Goal: Contribute content

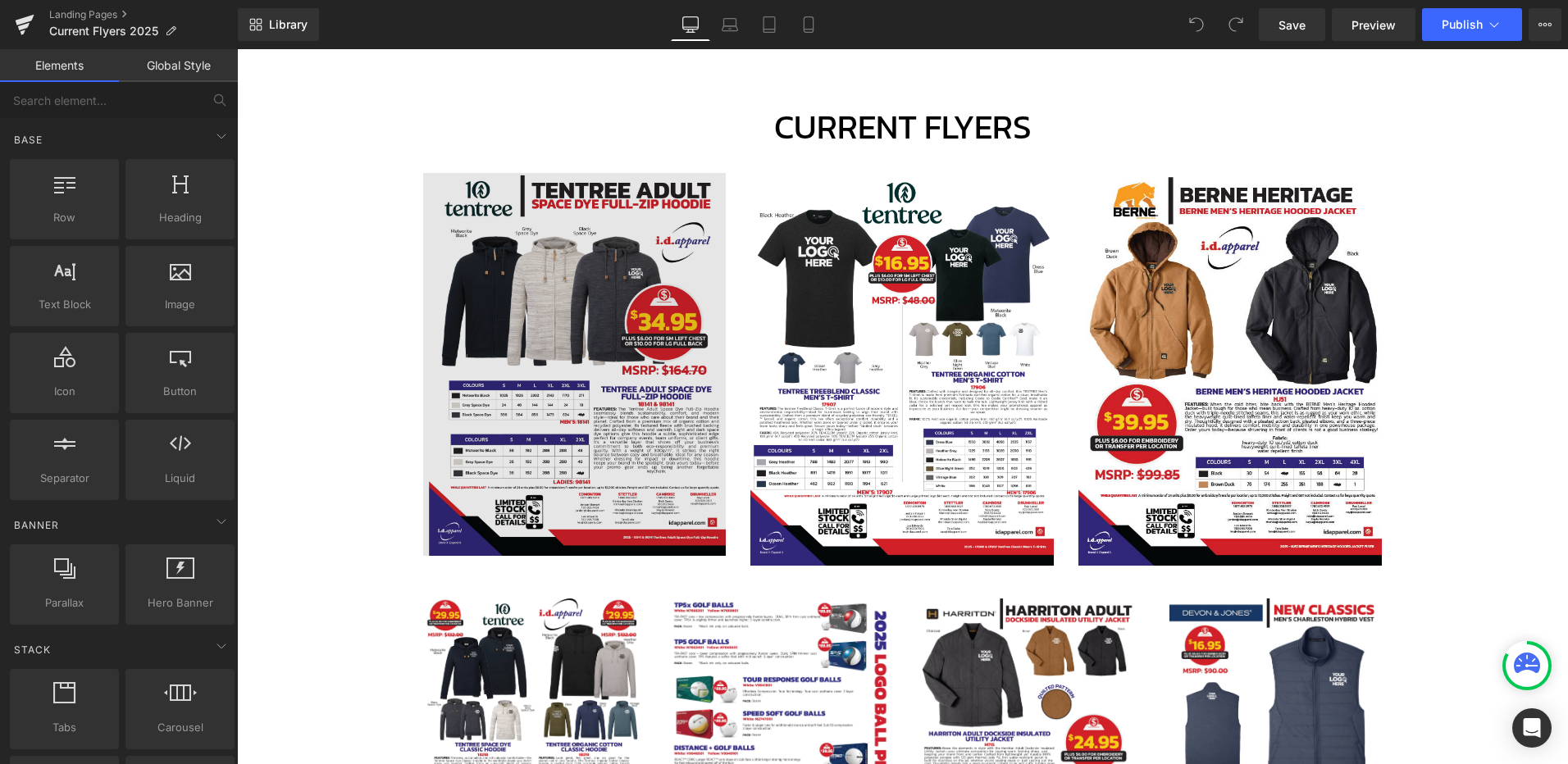
scroll to position [711, 0]
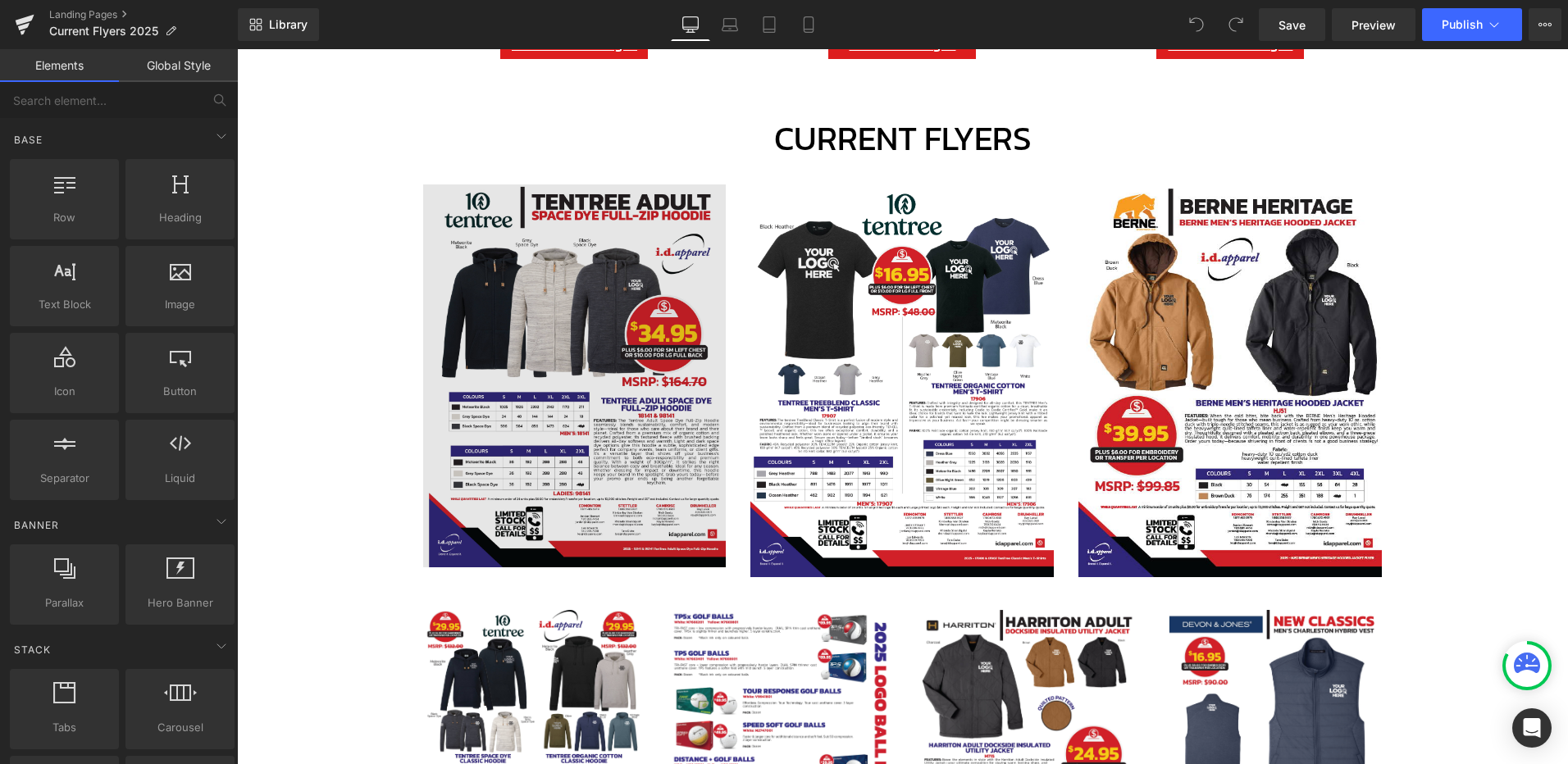
click at [596, 245] on img at bounding box center [575, 376] width 303 height 383
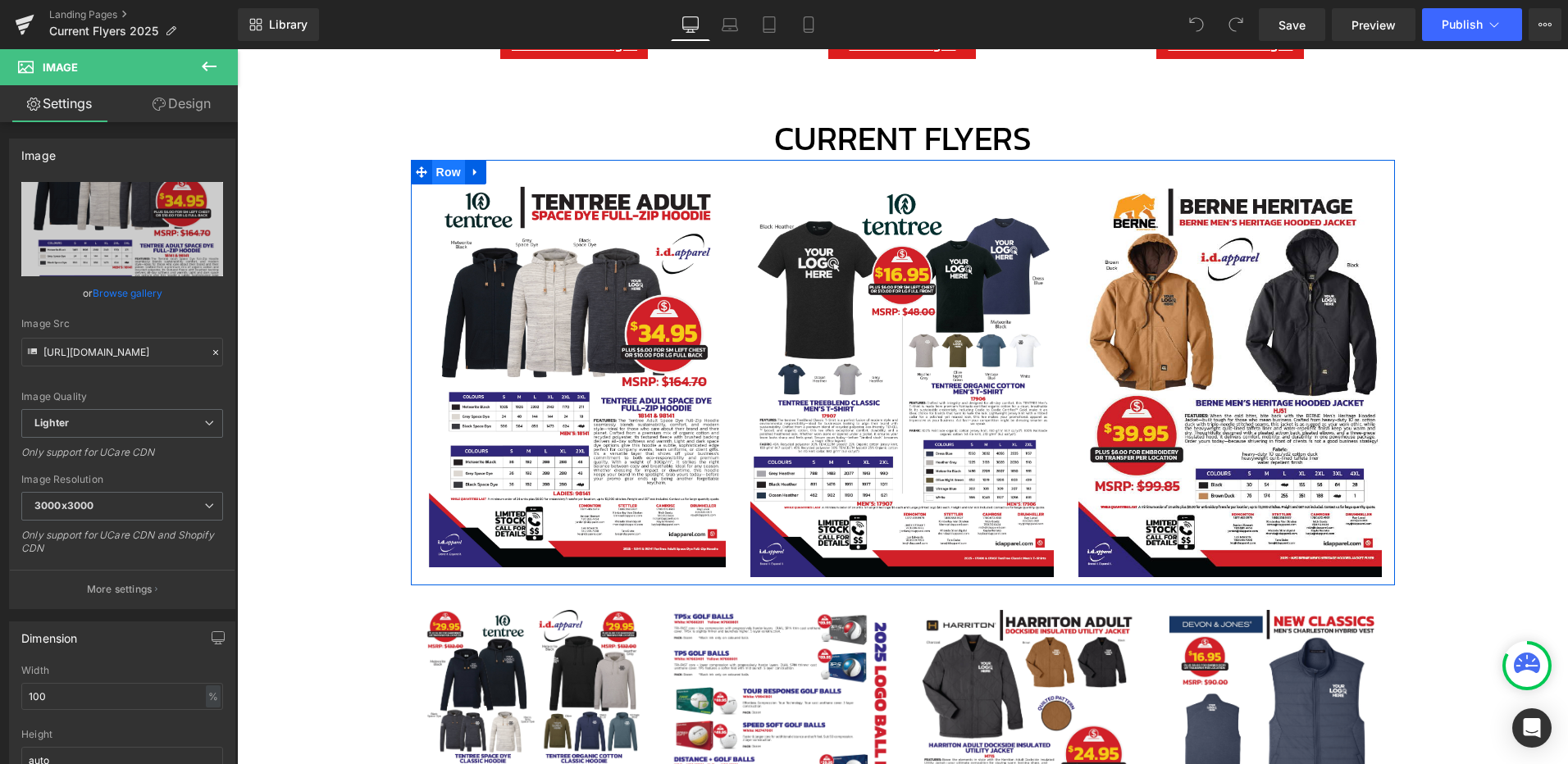
click at [440, 170] on span "Row" at bounding box center [449, 172] width 33 height 24
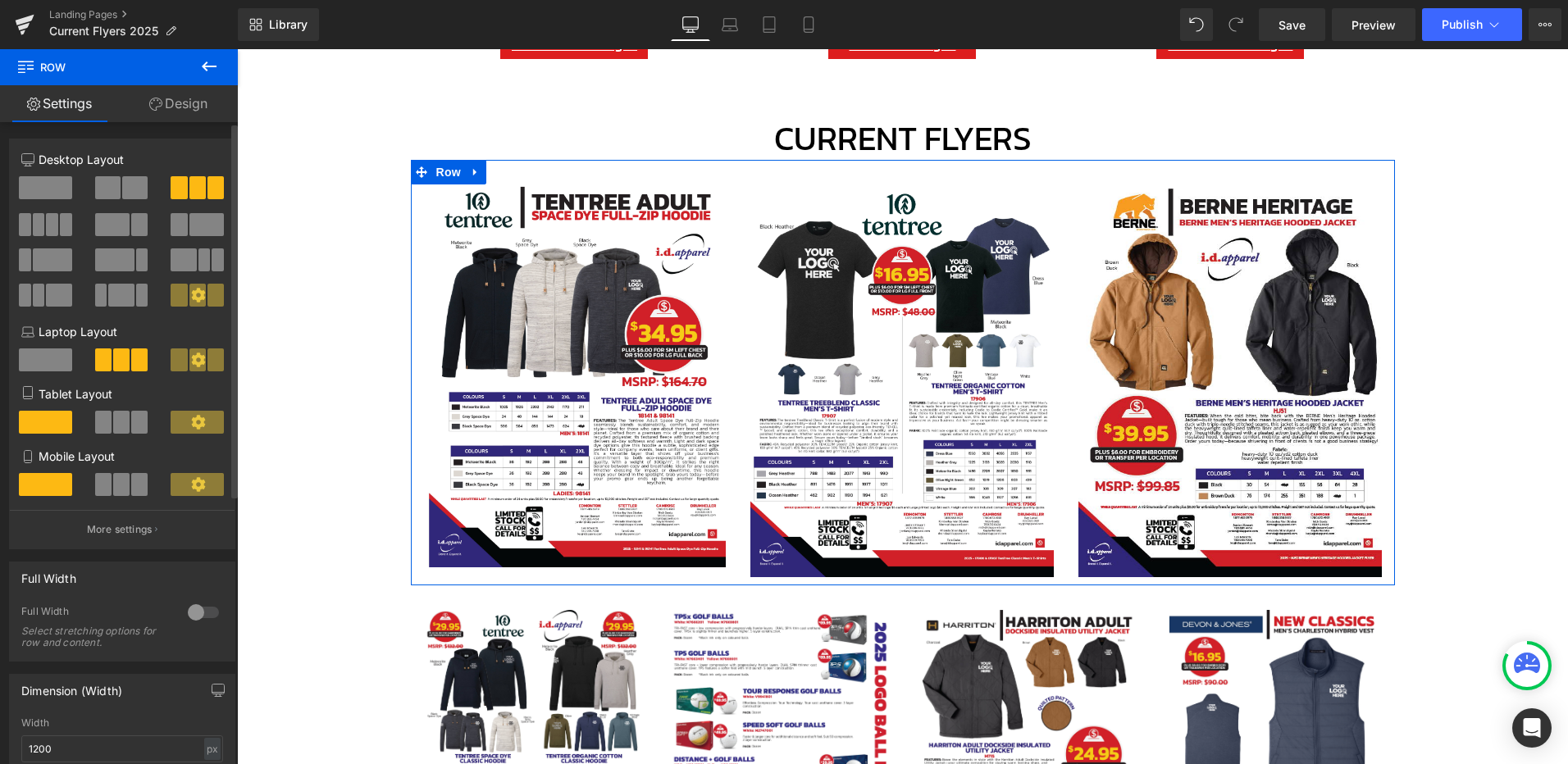
click at [59, 226] on span at bounding box center [66, 225] width 12 height 23
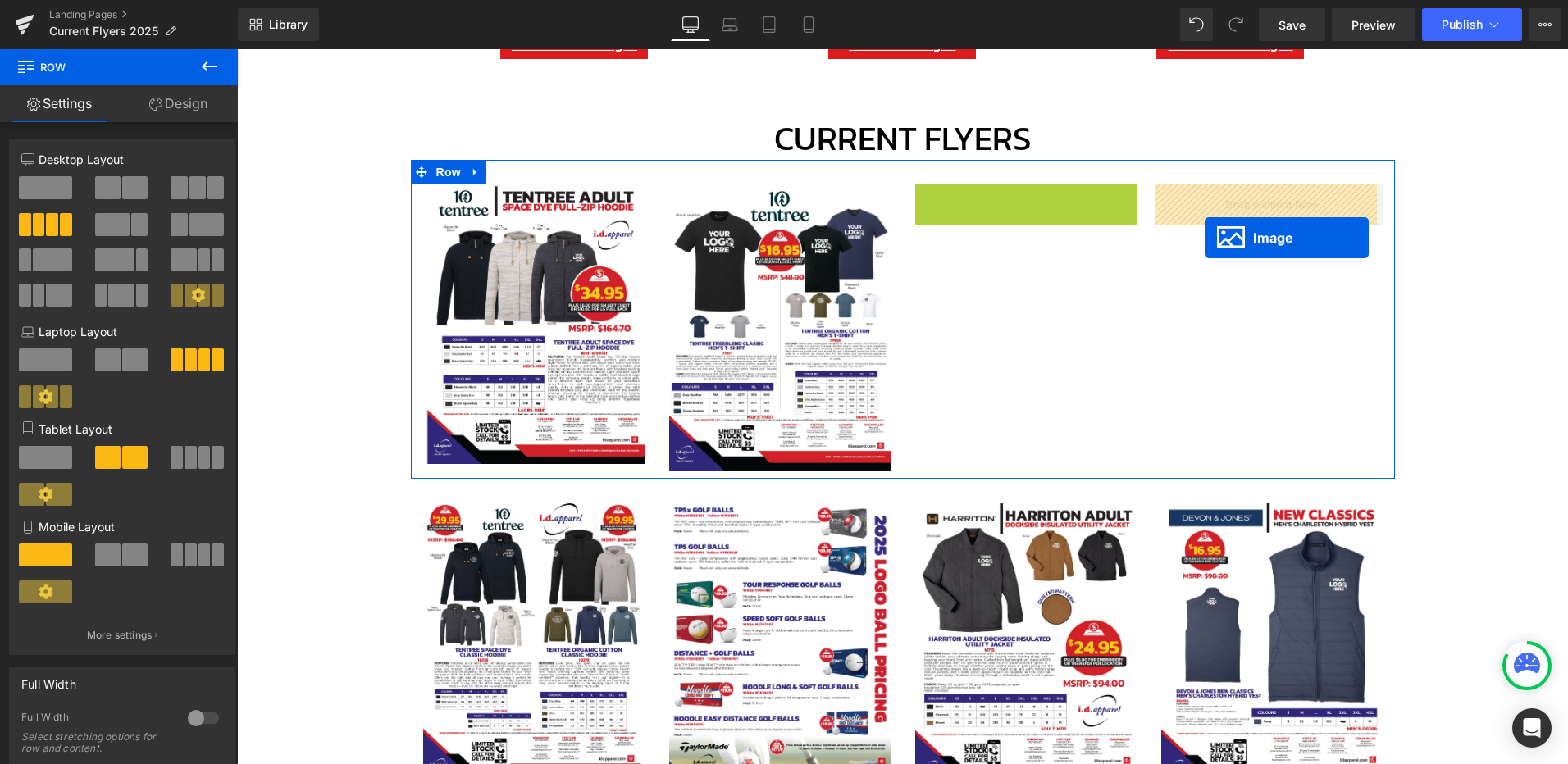
drag, startPoint x: 993, startPoint y: 329, endPoint x: 1204, endPoint y: 238, distance: 229.8
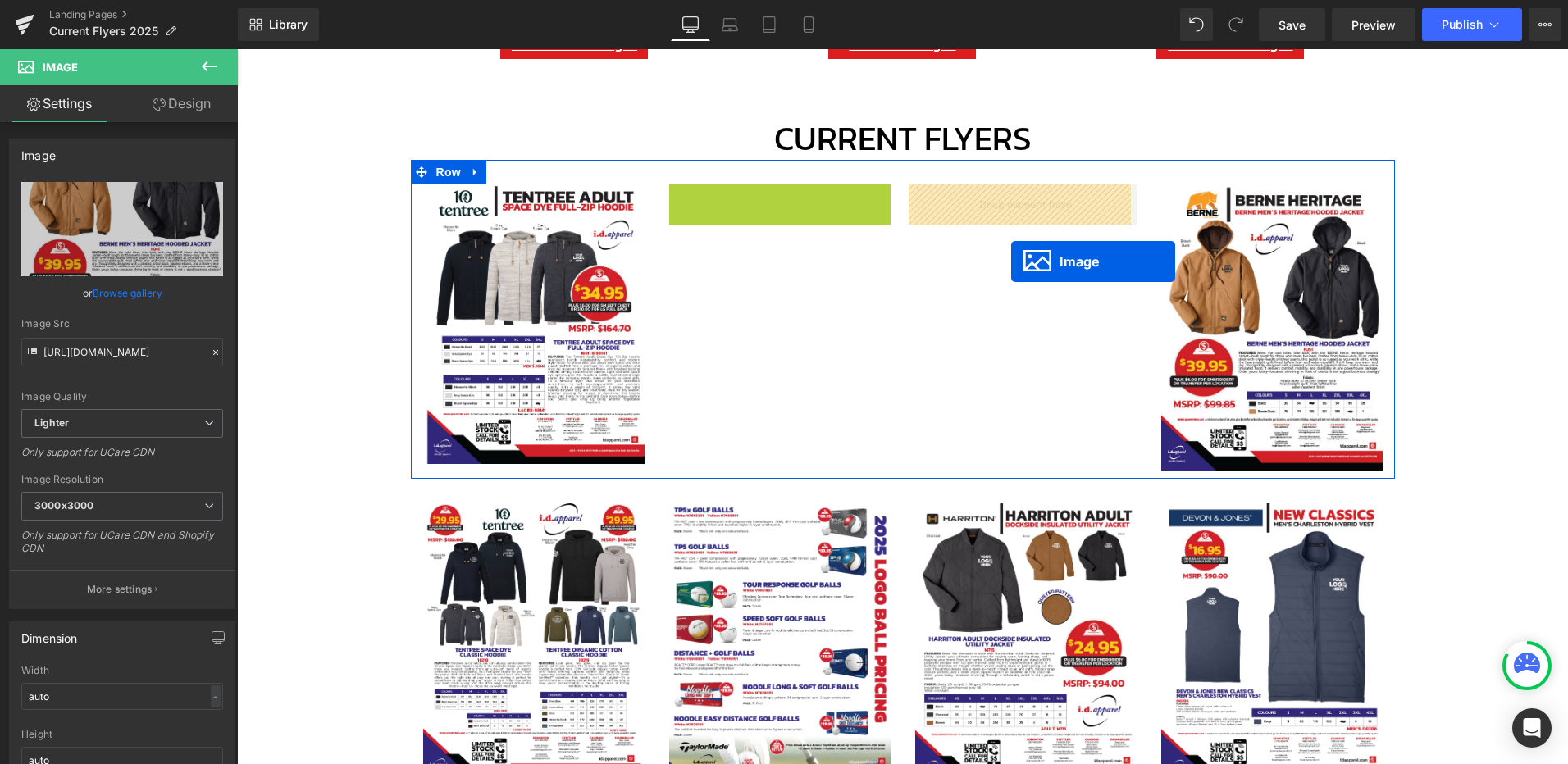
drag, startPoint x: 749, startPoint y: 323, endPoint x: 1005, endPoint y: 251, distance: 265.9
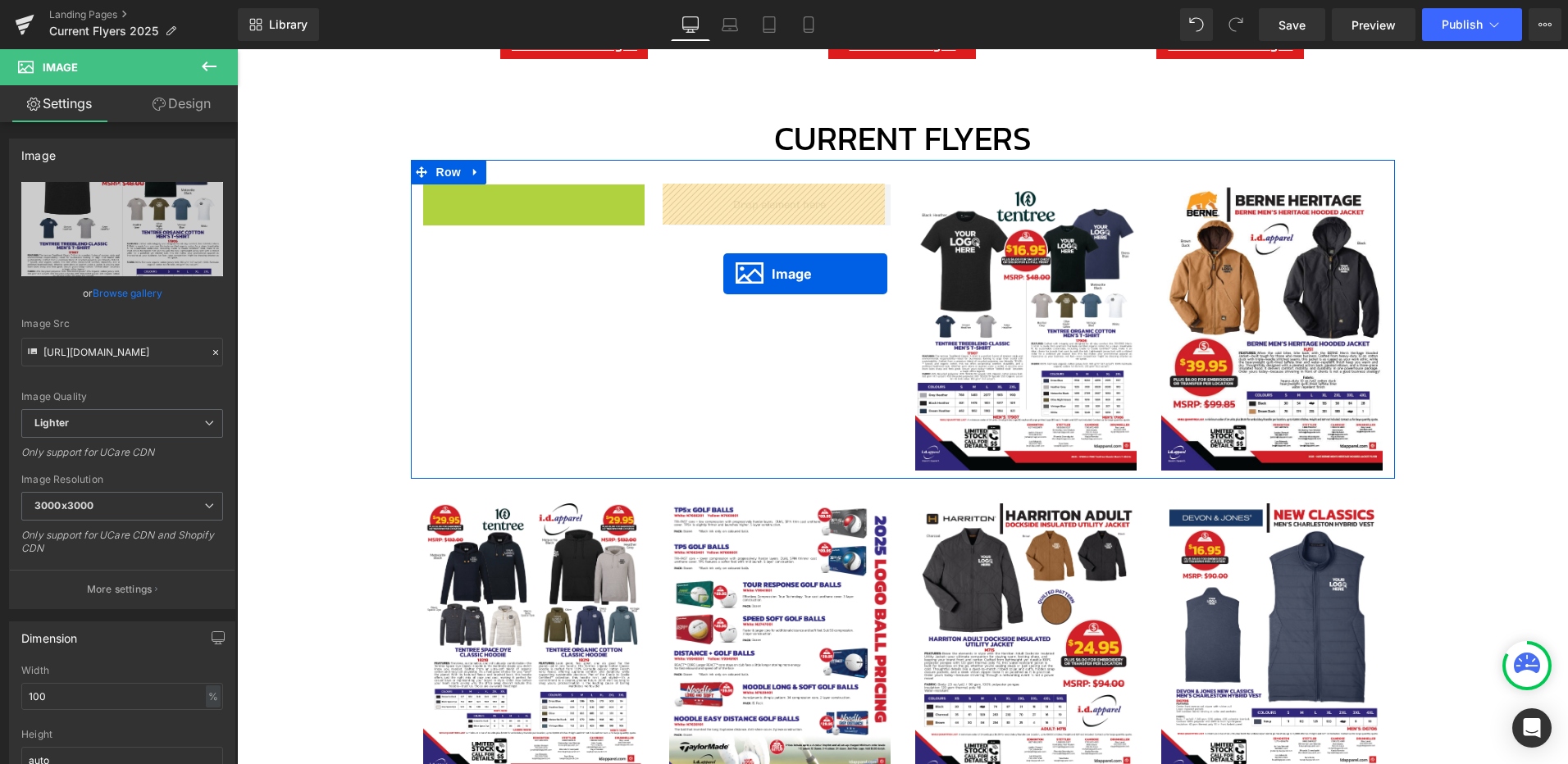
drag, startPoint x: 507, startPoint y: 327, endPoint x: 724, endPoint y: 260, distance: 227.1
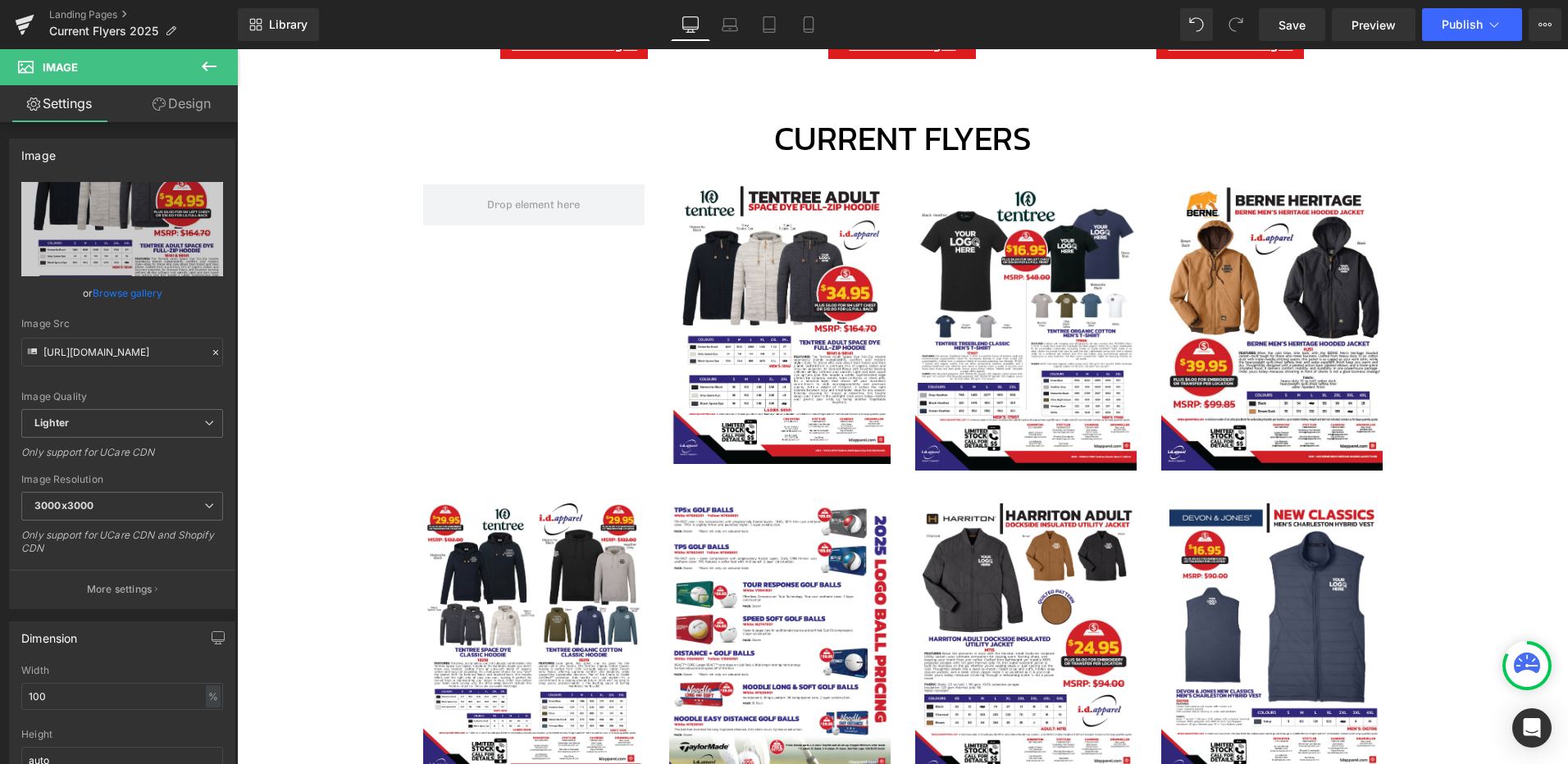
click at [217, 59] on icon at bounding box center [209, 66] width 20 height 20
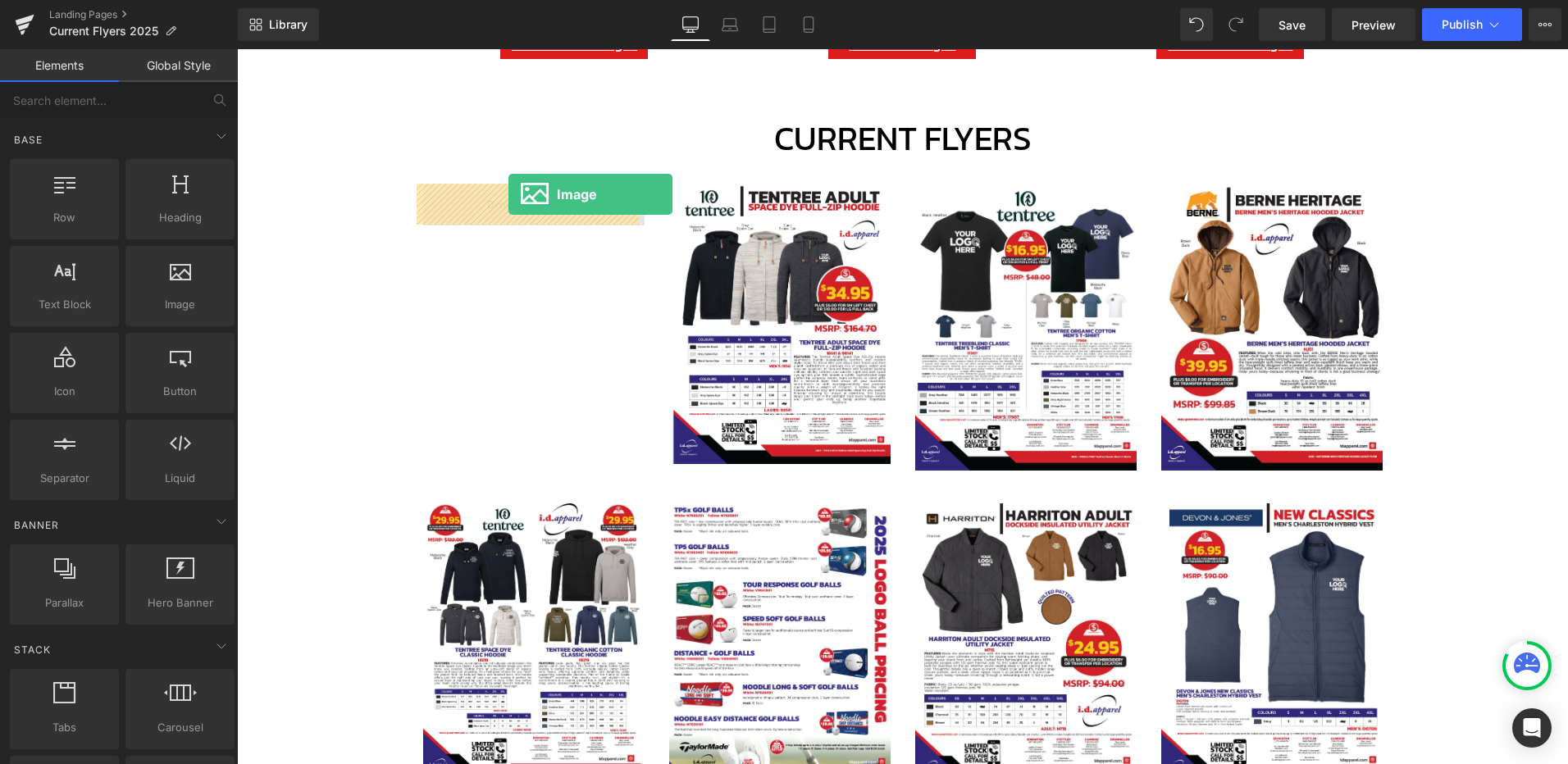
drag, startPoint x: 408, startPoint y: 326, endPoint x: 508, endPoint y: 193, distance: 166.4
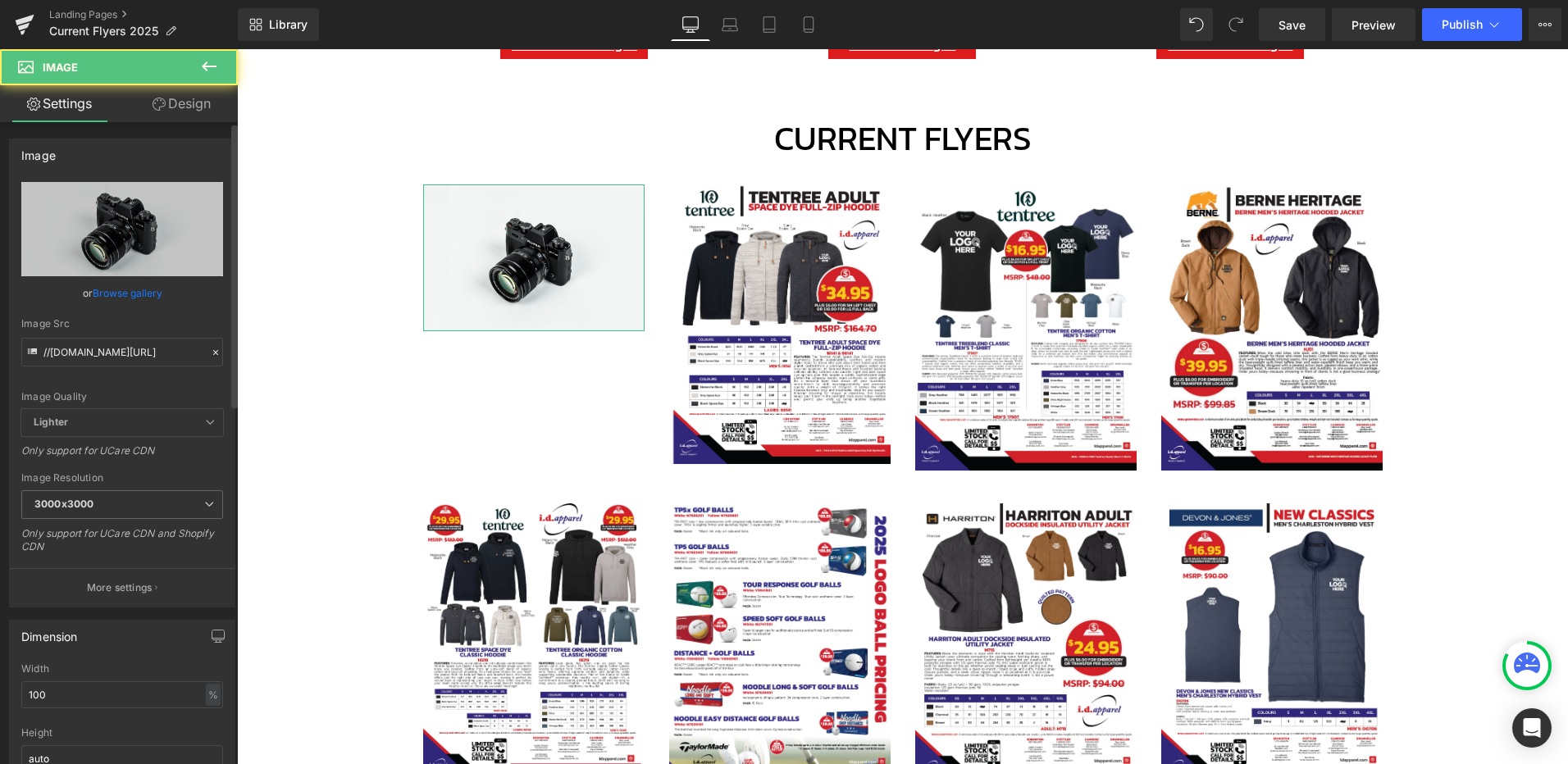
click at [124, 286] on link "Browse gallery" at bounding box center [128, 293] width 70 height 29
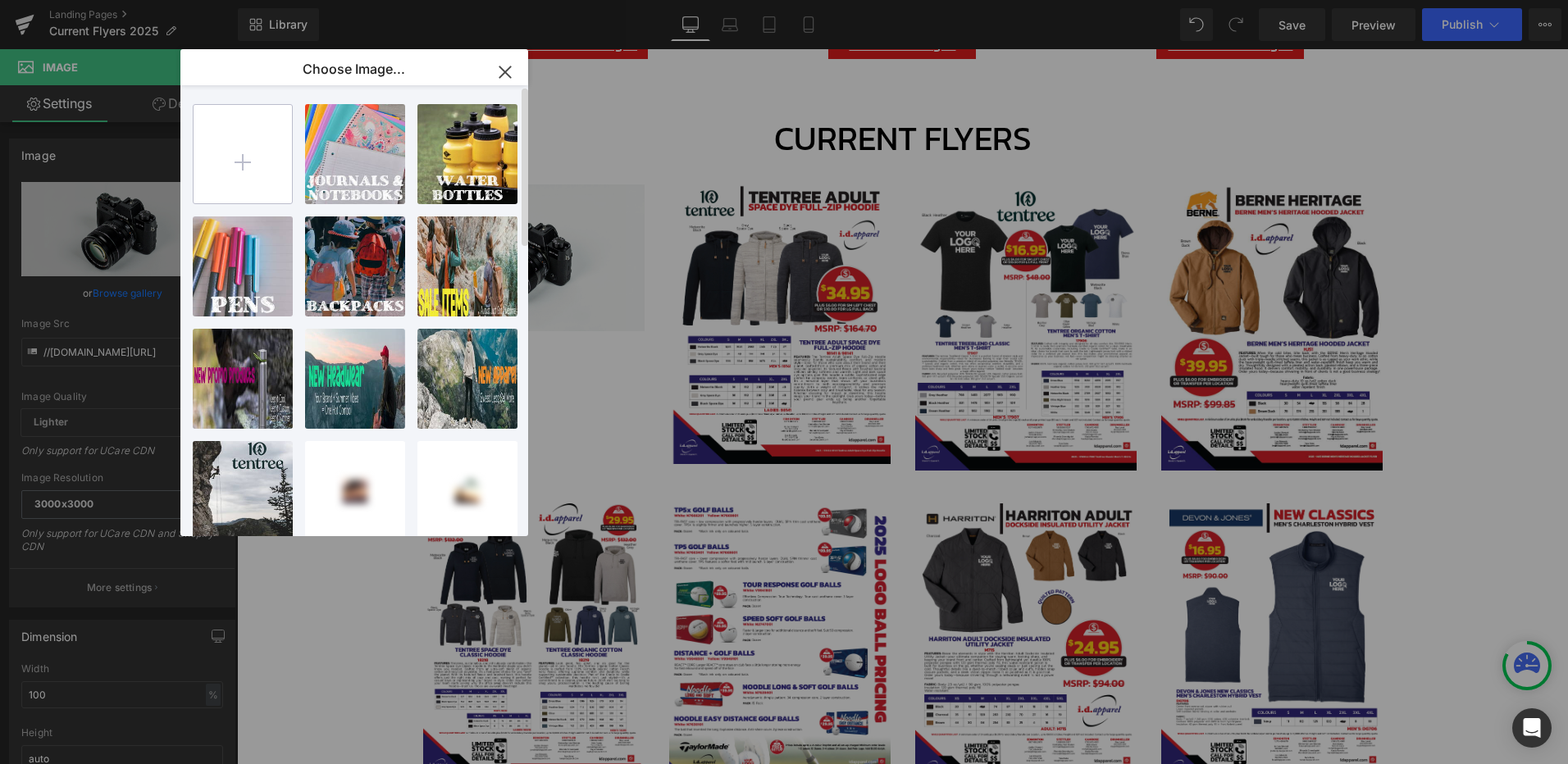
click at [241, 166] on input "file" at bounding box center [242, 154] width 99 height 99
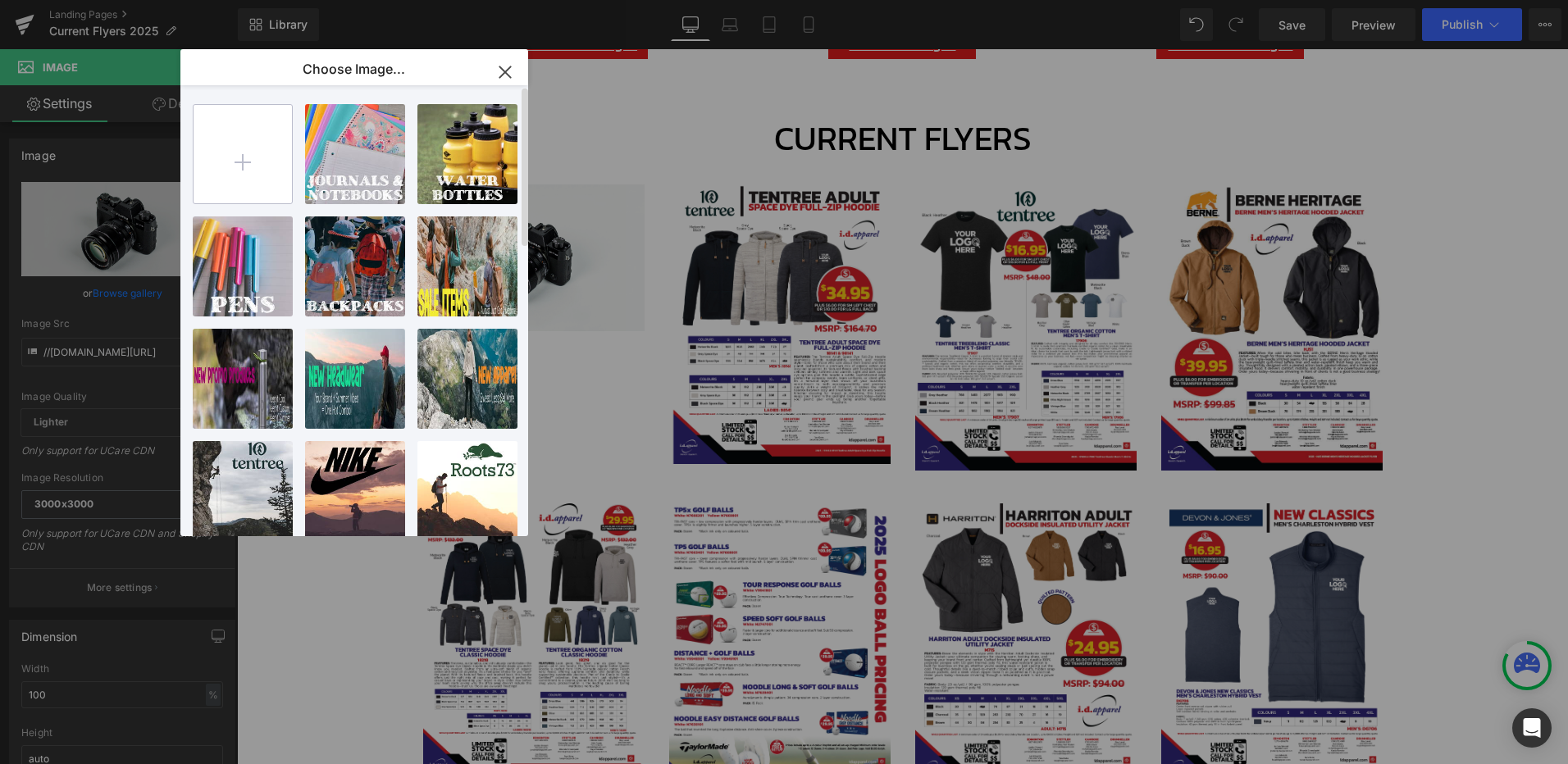
type input "C:\fakepath\2025 - NORTH END MELANGE PERFORMANCE LONG-SLEEVE SHIRT.png"
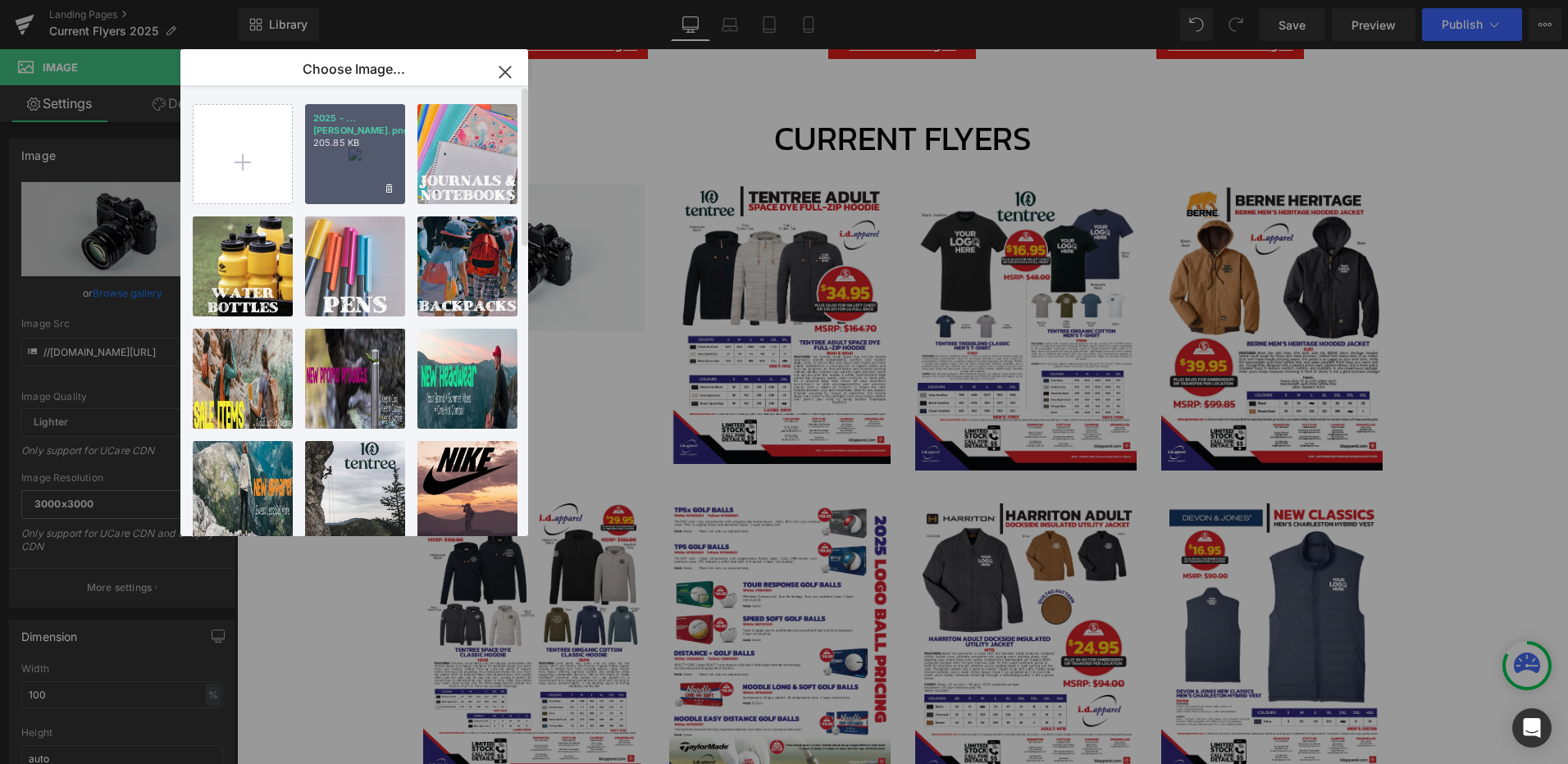
drag, startPoint x: 348, startPoint y: 148, endPoint x: 101, endPoint y: 100, distance: 251.6
click at [348, 149] on div "2025 - ...[PERSON_NAME].png 205.85 KB" at bounding box center [355, 154] width 100 height 100
type input "[URL][DOMAIN_NAME]"
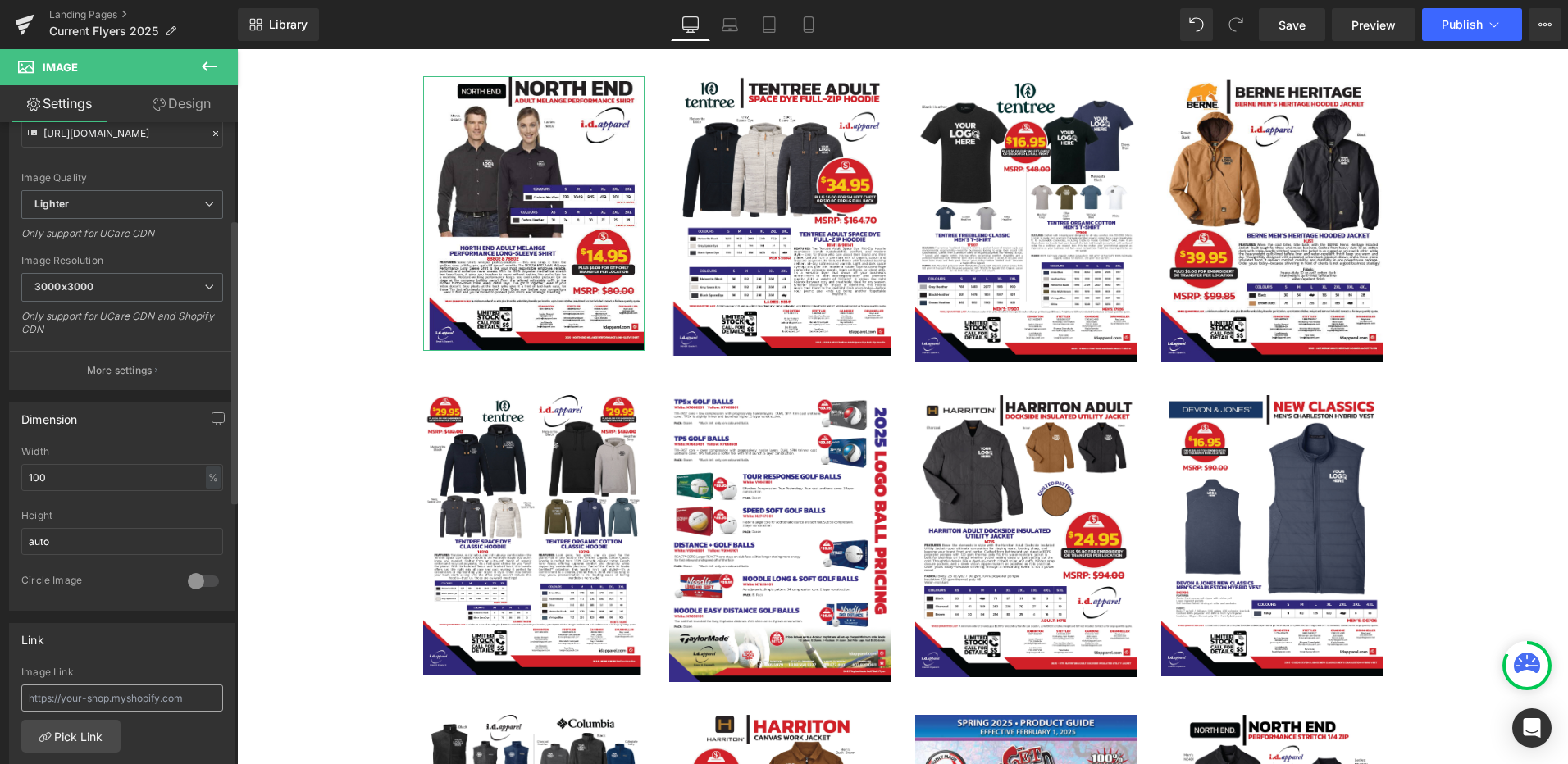
scroll to position [820, 0]
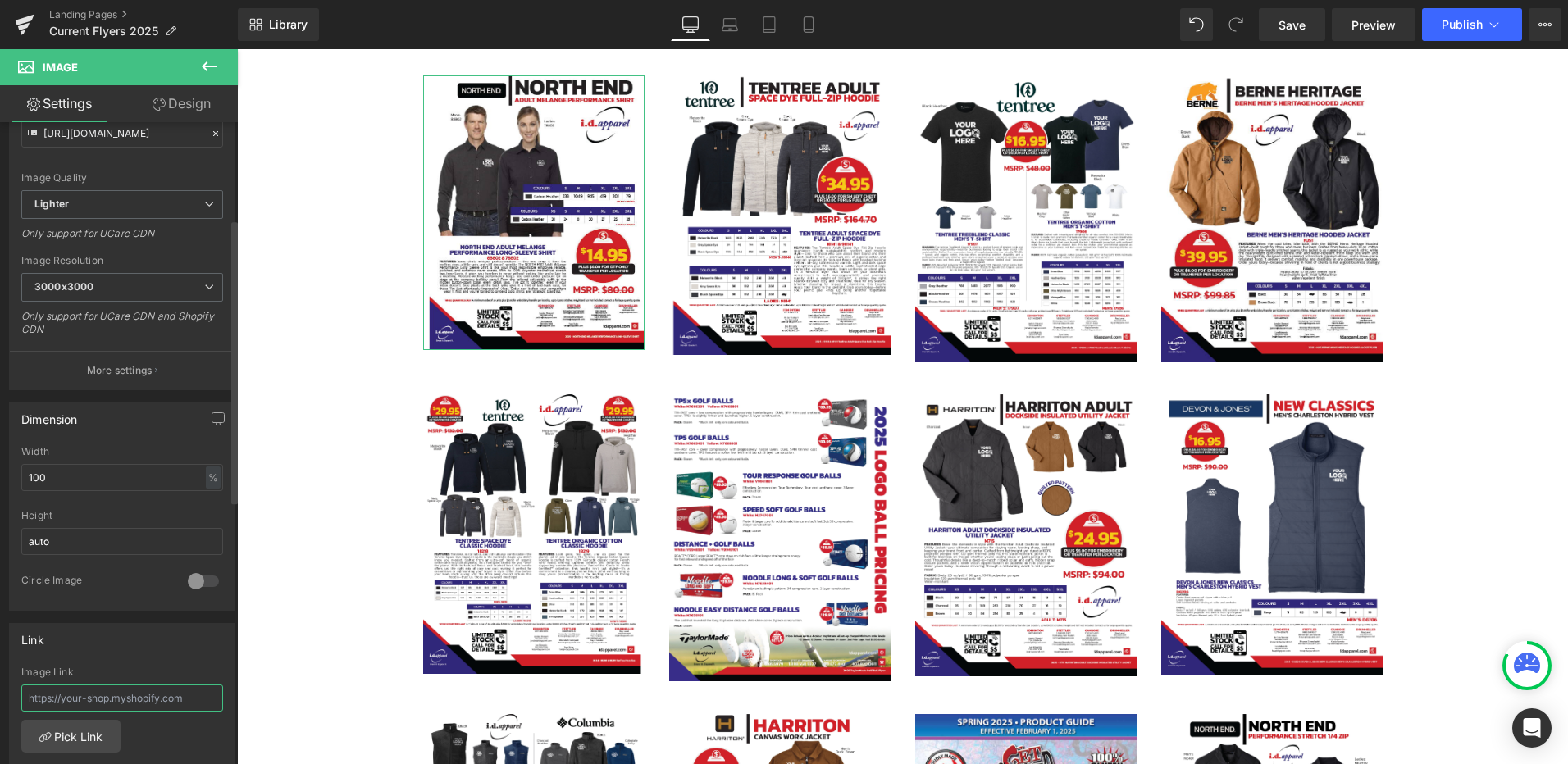
click at [175, 699] on input "text" at bounding box center [122, 698] width 202 height 27
paste input "[URL][DOMAIN_NAME]"
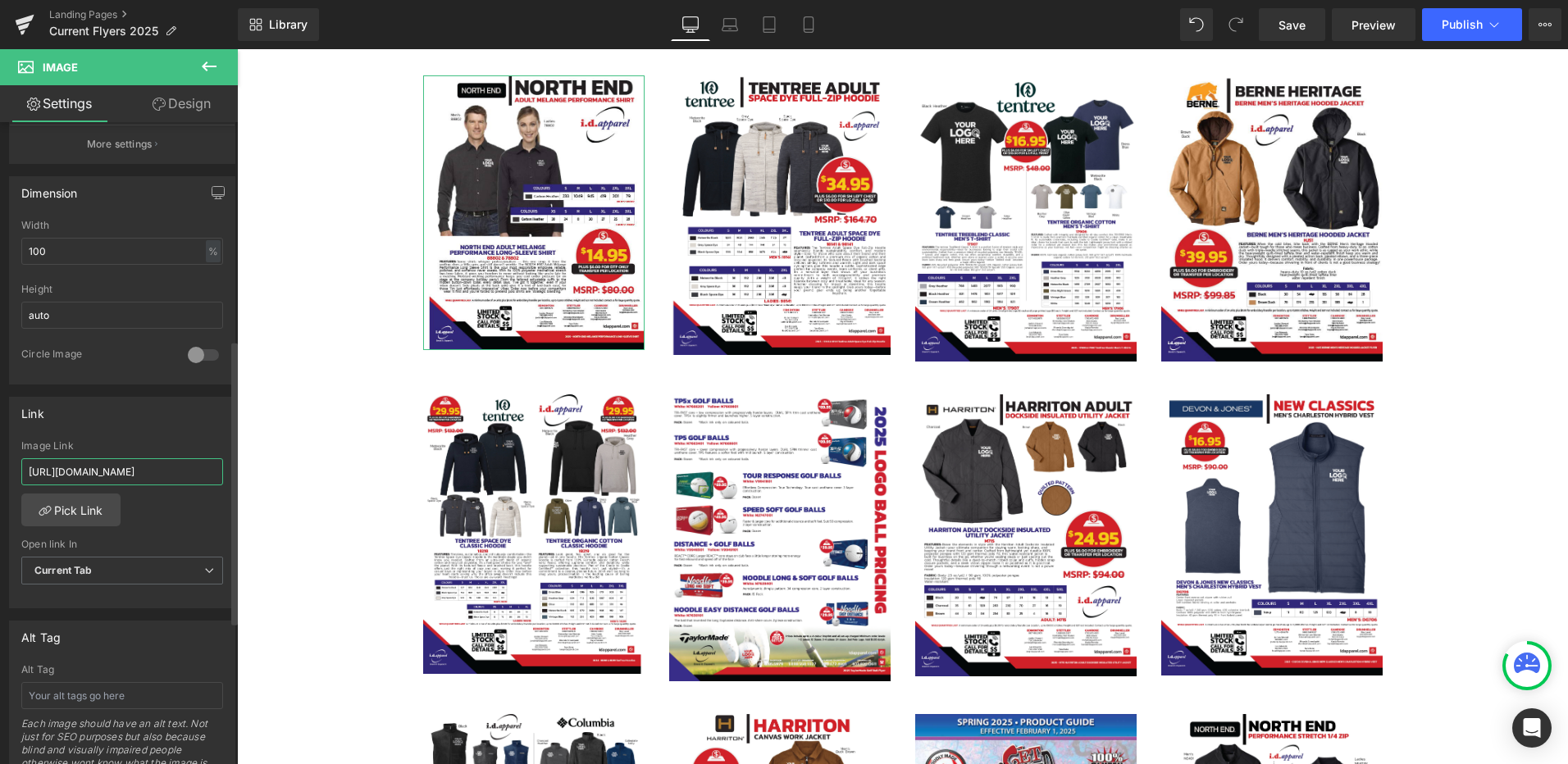
scroll to position [492, 0]
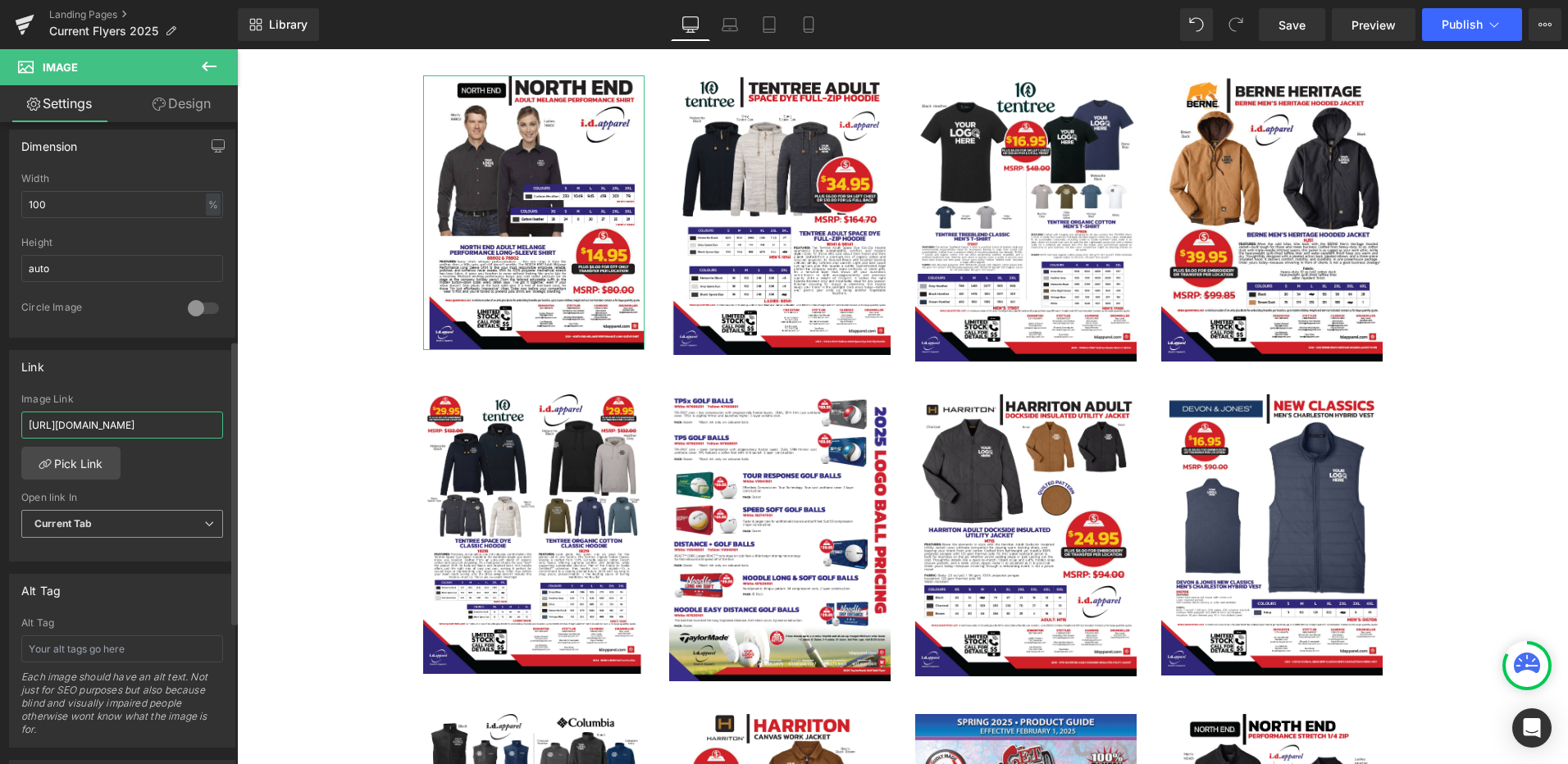
type input "[URL][DOMAIN_NAME]"
click at [99, 529] on span "Current Tab" at bounding box center [122, 524] width 202 height 29
click at [86, 577] on div "New Tab" at bounding box center [67, 577] width 42 height 11
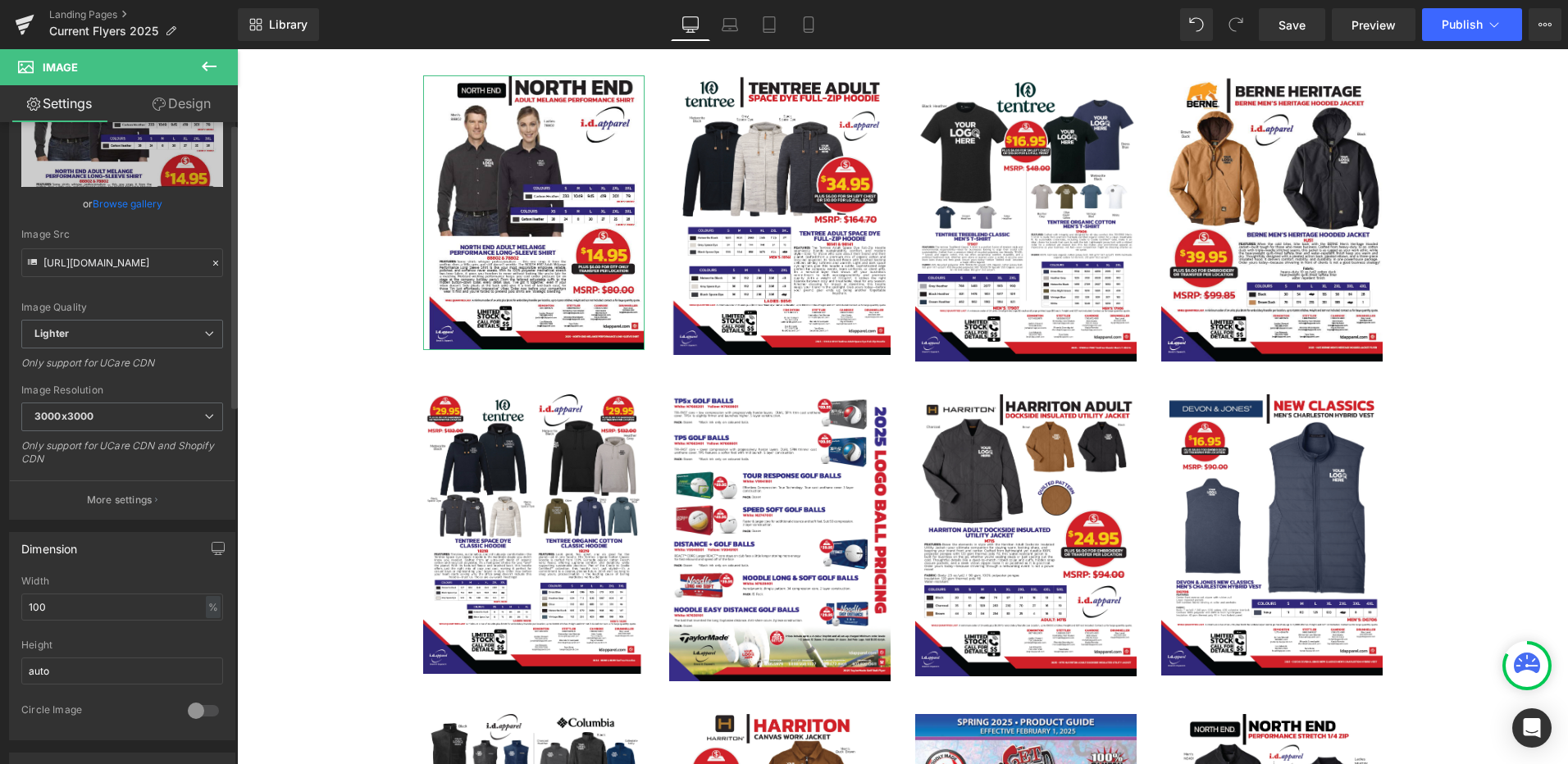
scroll to position [0, 0]
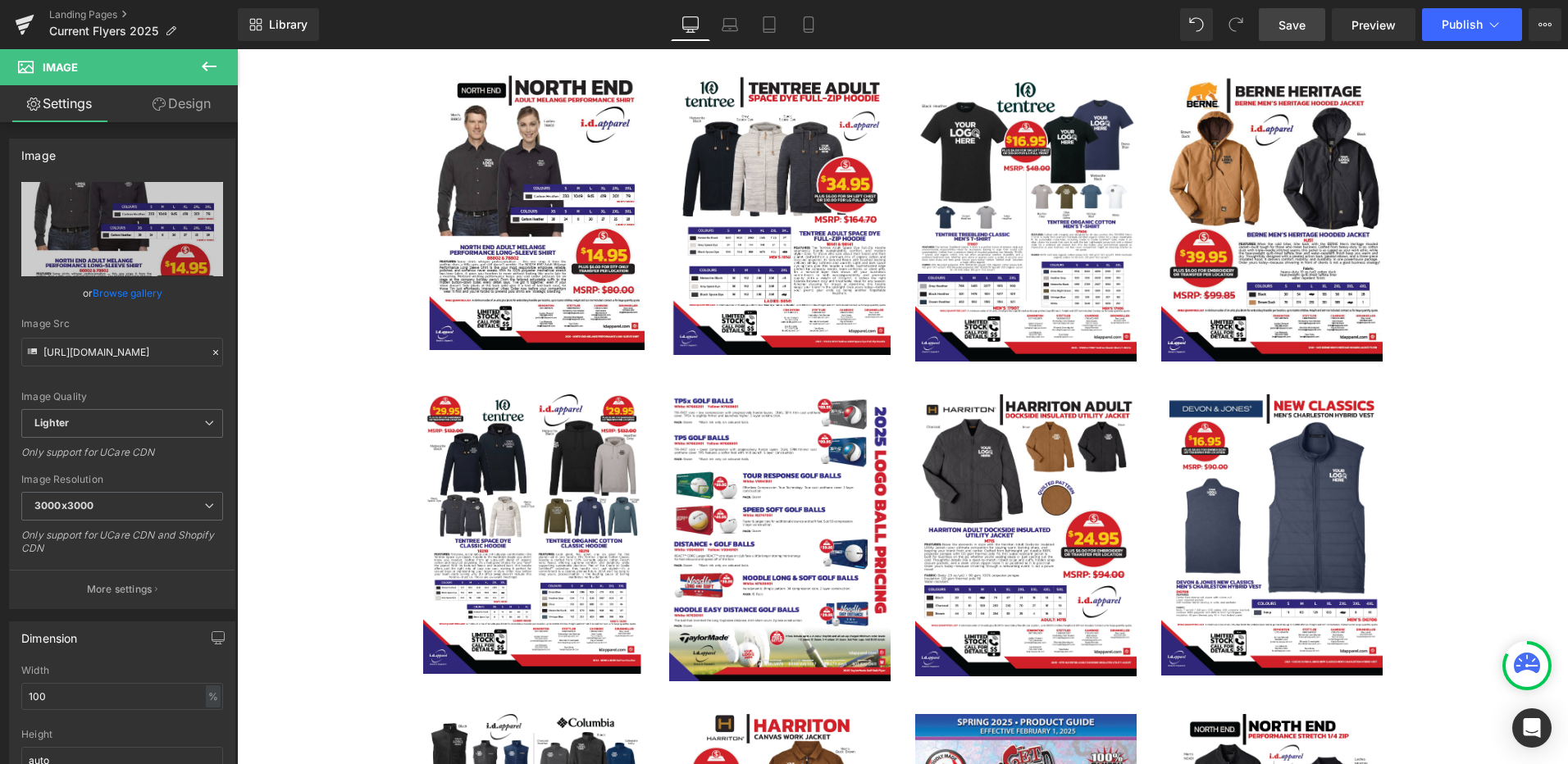
click at [1292, 20] on span "Save" at bounding box center [1292, 25] width 27 height 17
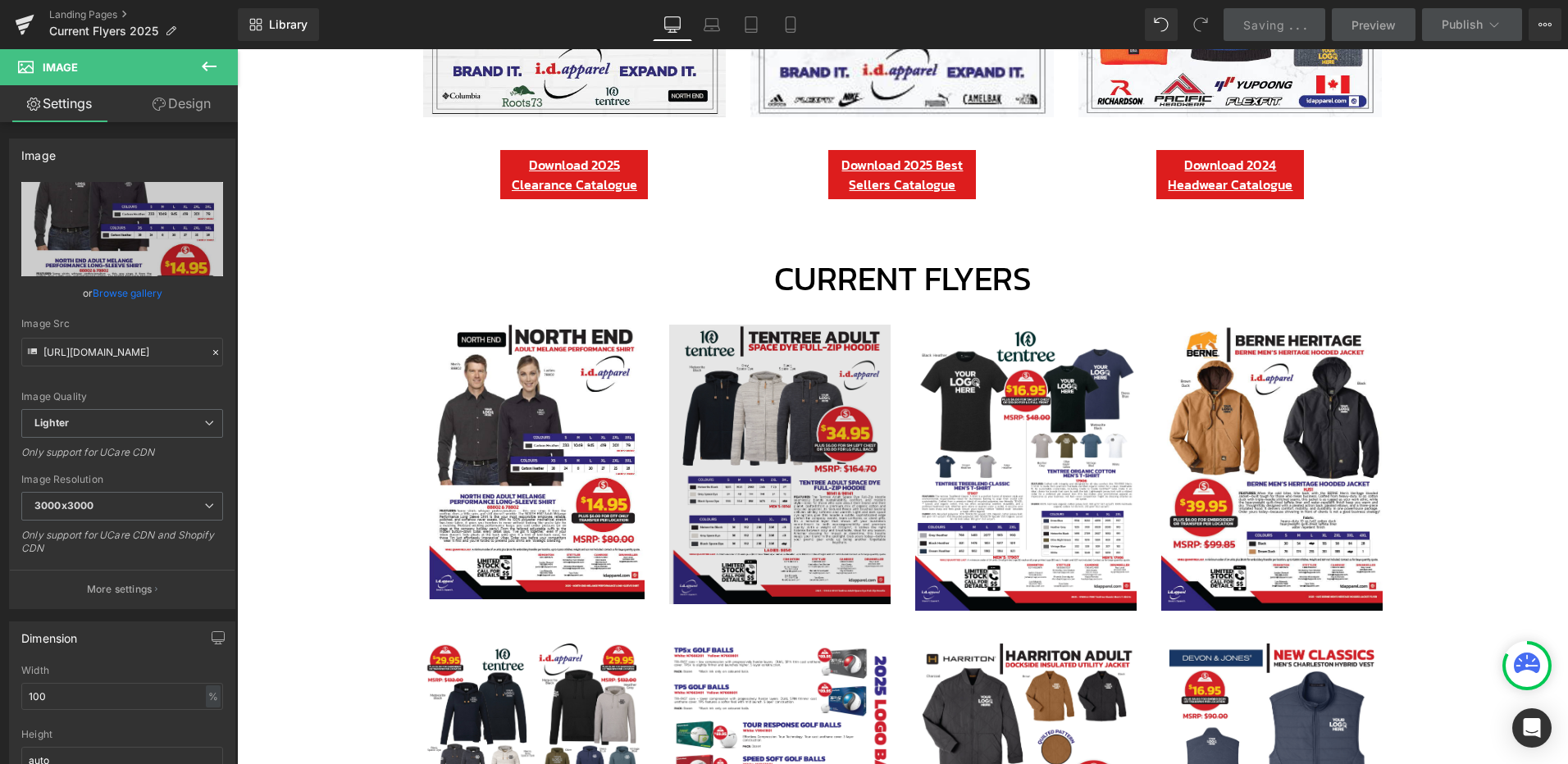
scroll to position [492, 0]
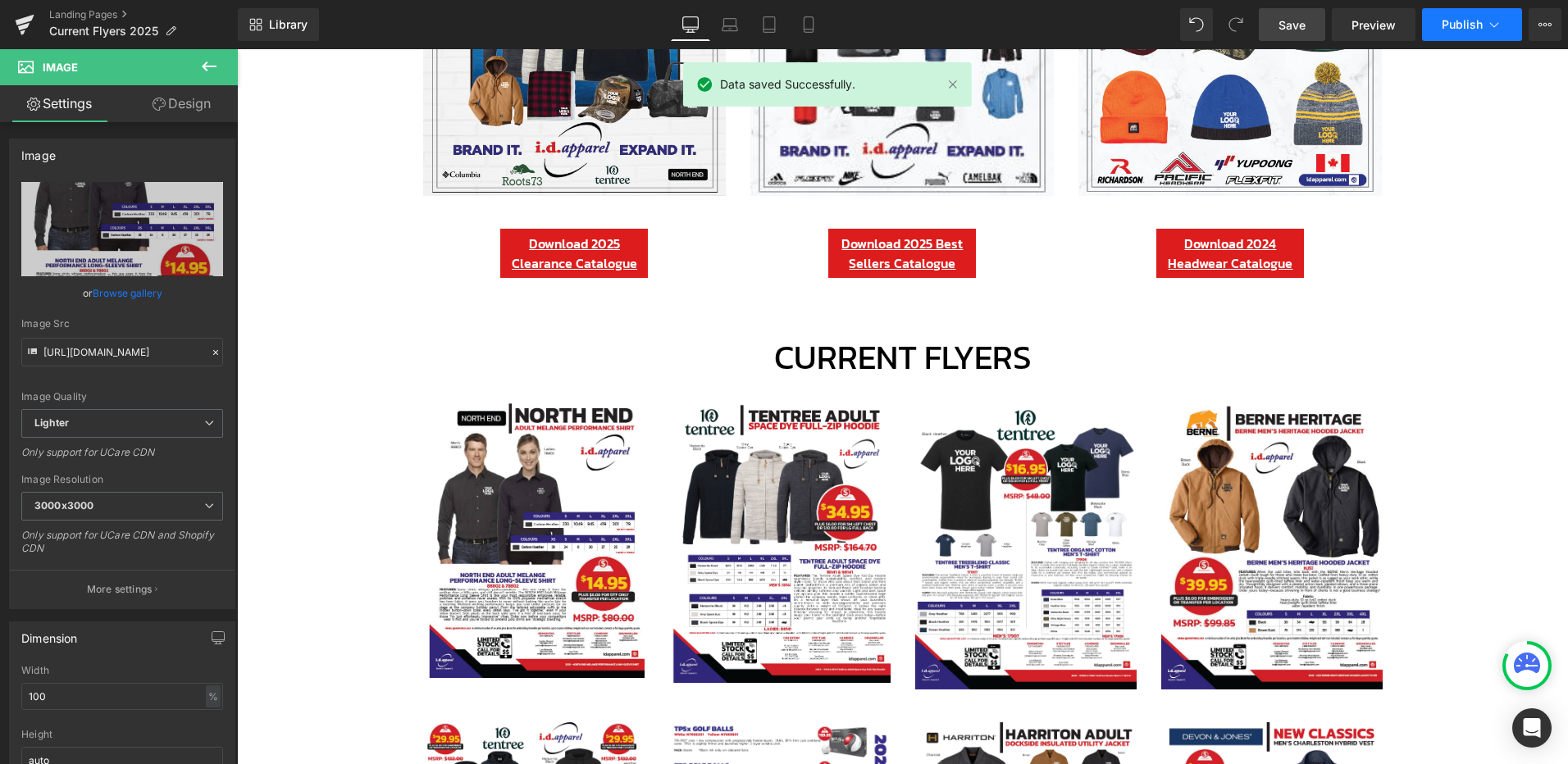
click at [1460, 23] on span "Publish" at bounding box center [1461, 24] width 41 height 13
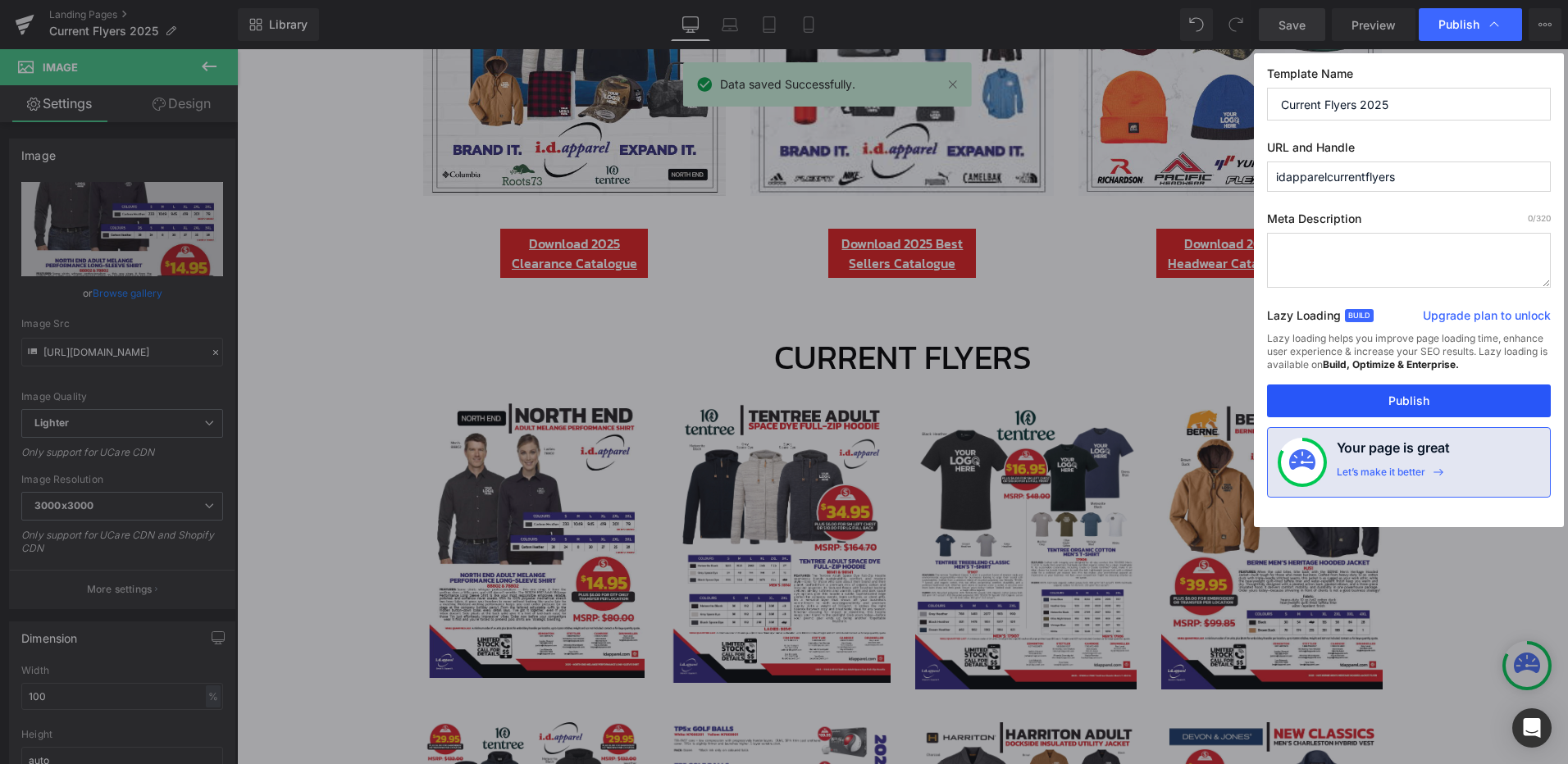
click at [1416, 400] on button "Publish" at bounding box center [1409, 401] width 283 height 33
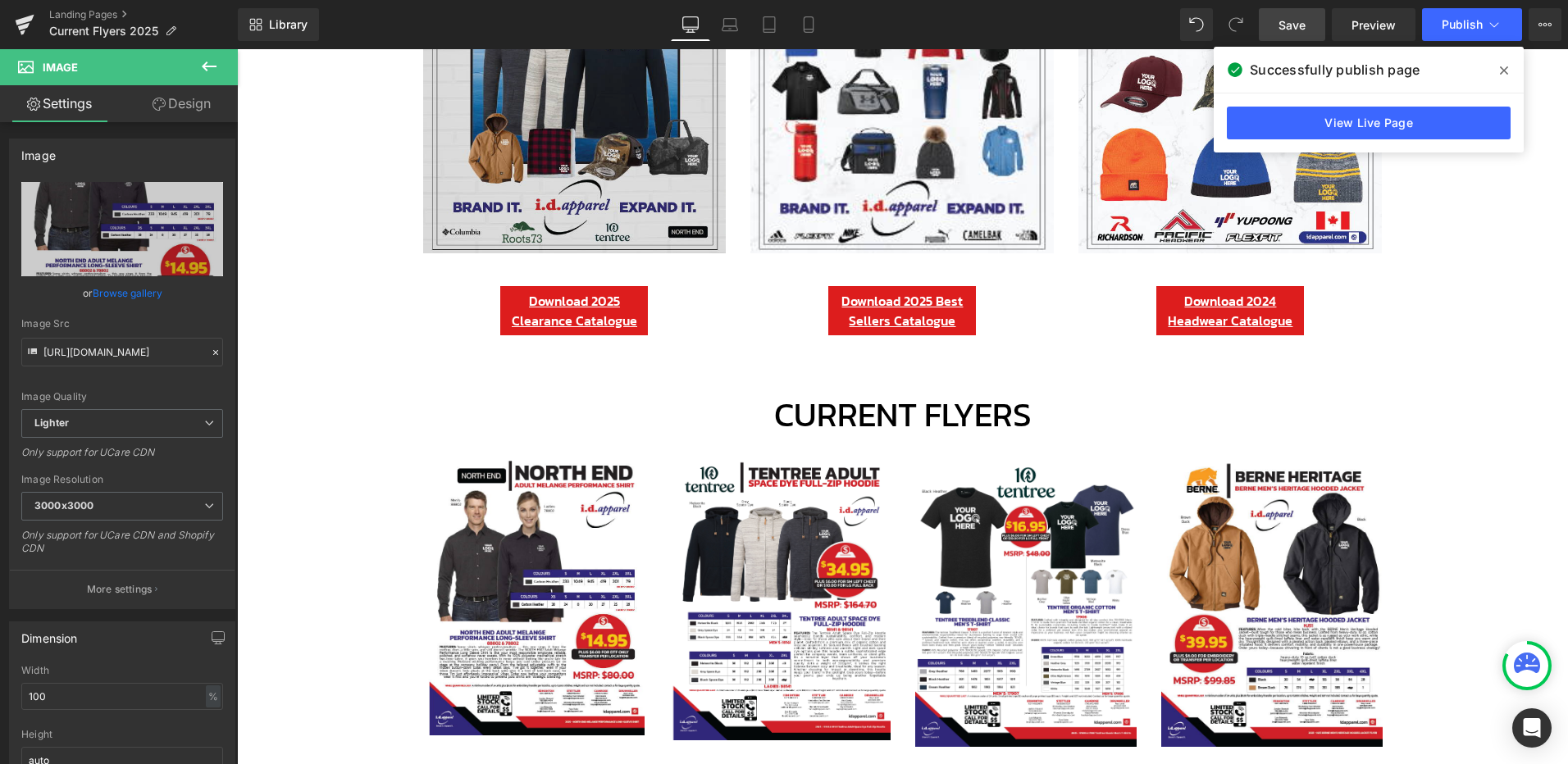
scroll to position [219, 0]
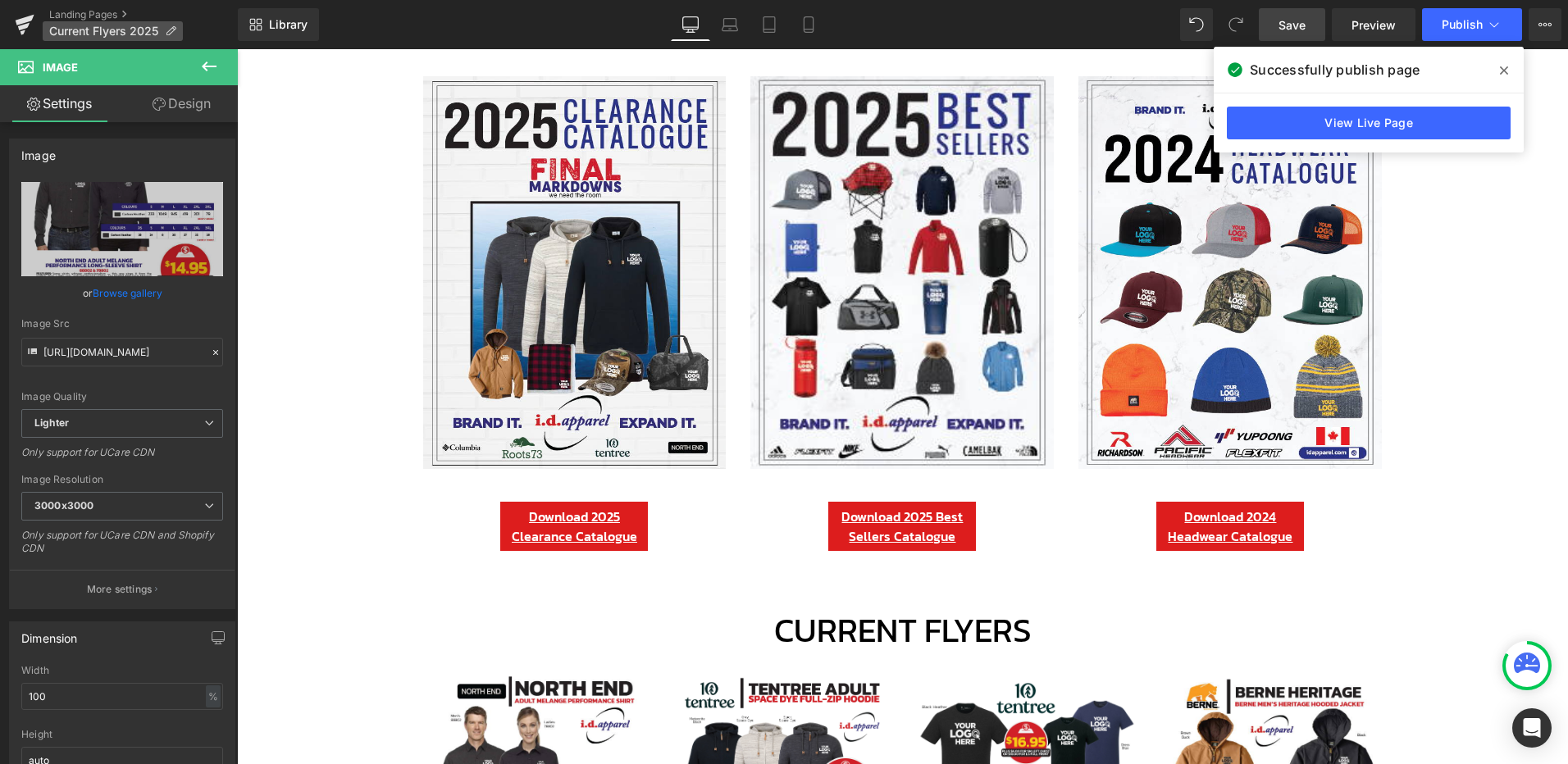
click at [108, 25] on span "Current Flyers 2025" at bounding box center [103, 31] width 109 height 13
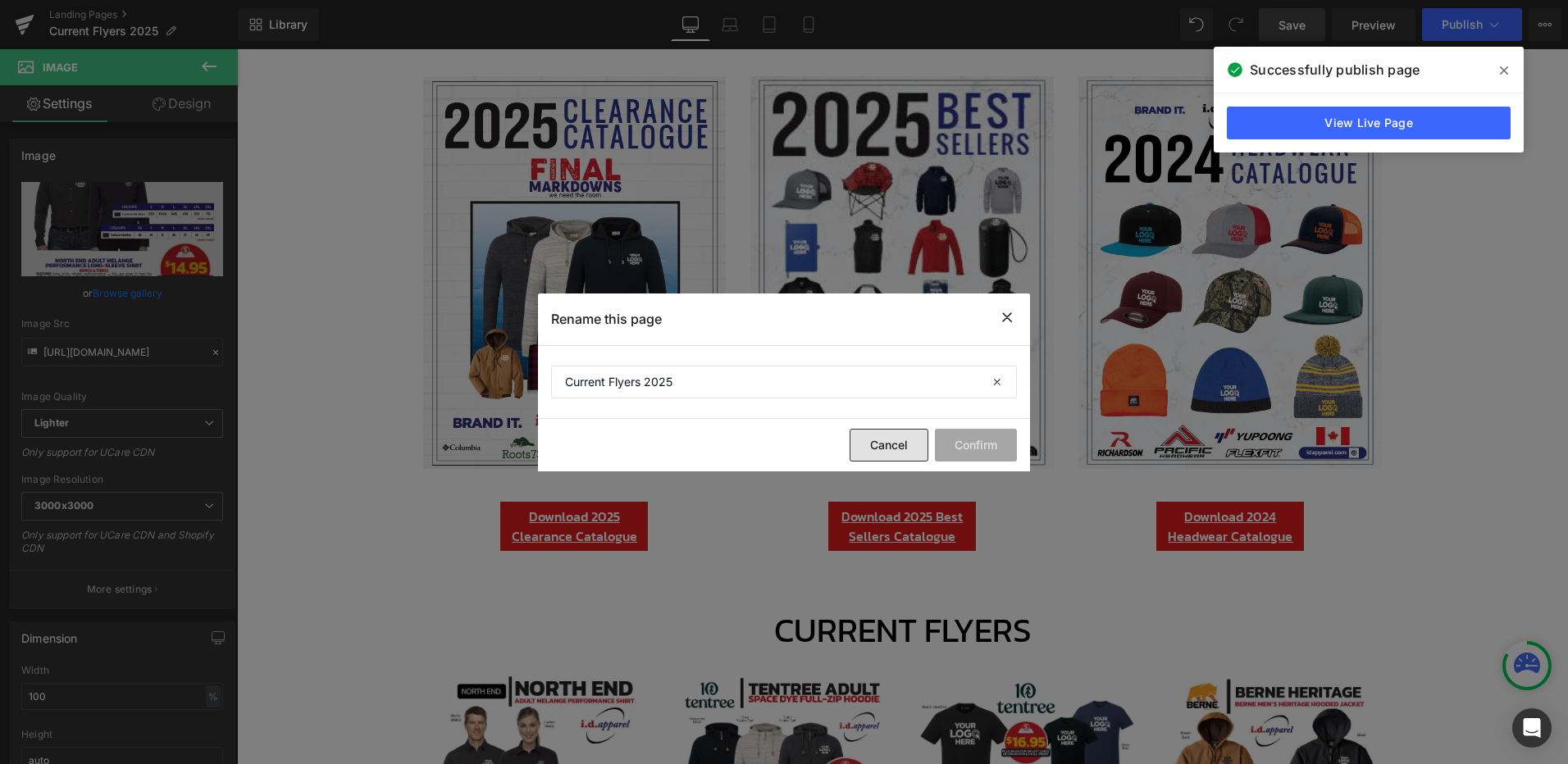
click at [906, 445] on button "Cancel" at bounding box center [889, 445] width 79 height 33
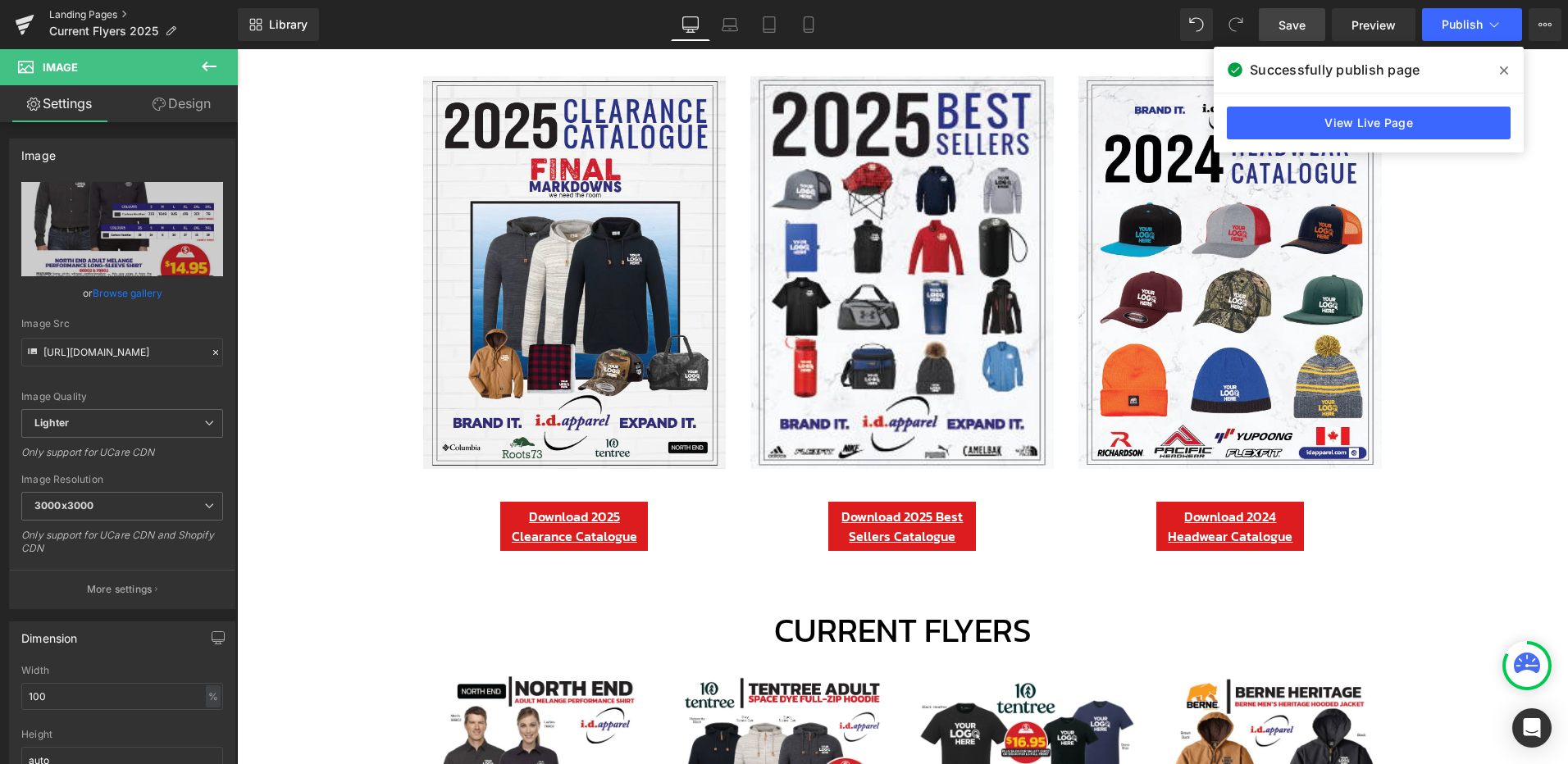
click at [101, 10] on link "Landing Pages" at bounding box center [143, 14] width 189 height 13
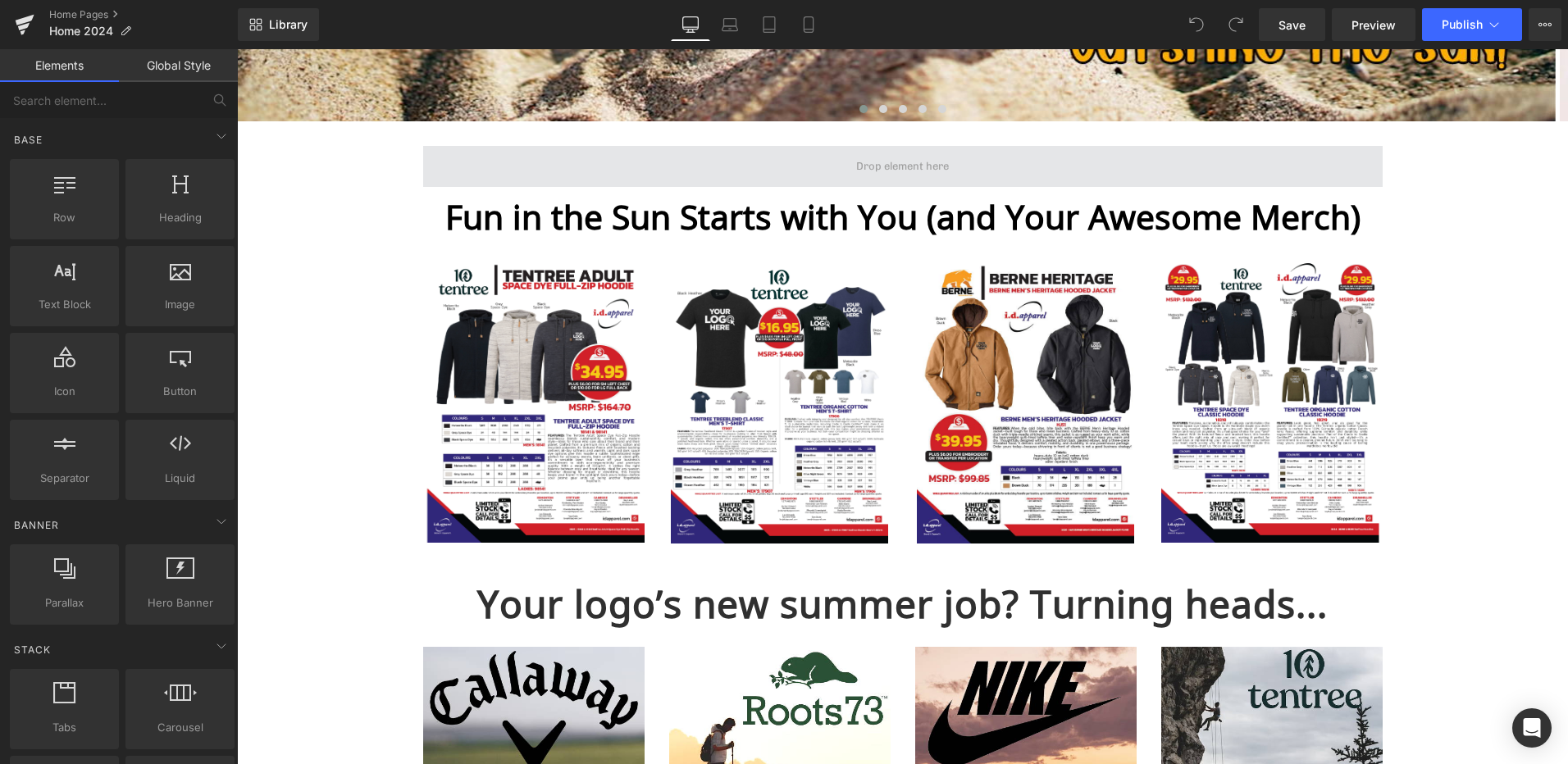
scroll to position [546, 0]
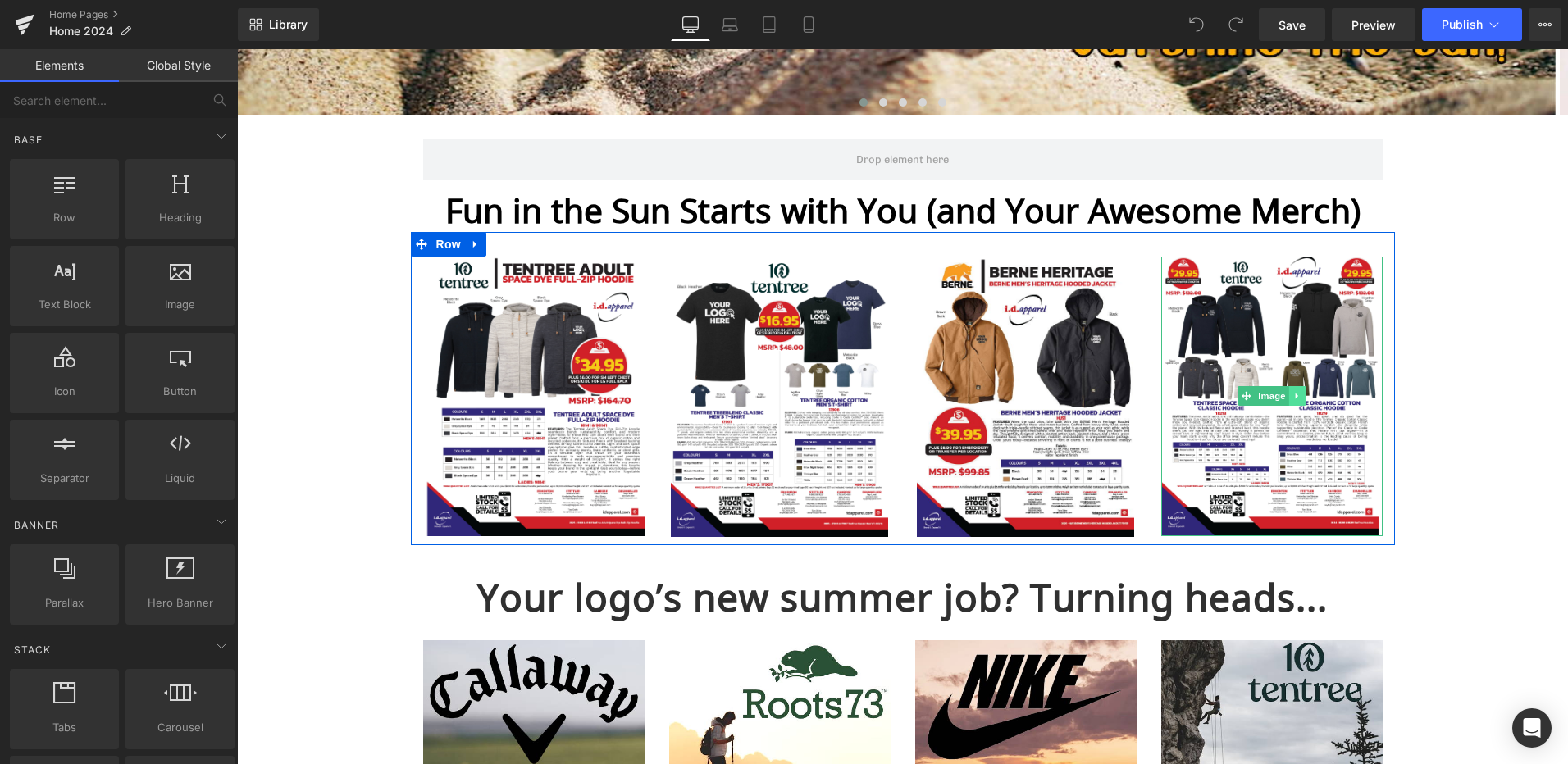
click at [1293, 398] on icon at bounding box center [1297, 395] width 9 height 10
click at [1300, 397] on icon at bounding box center [1305, 396] width 9 height 9
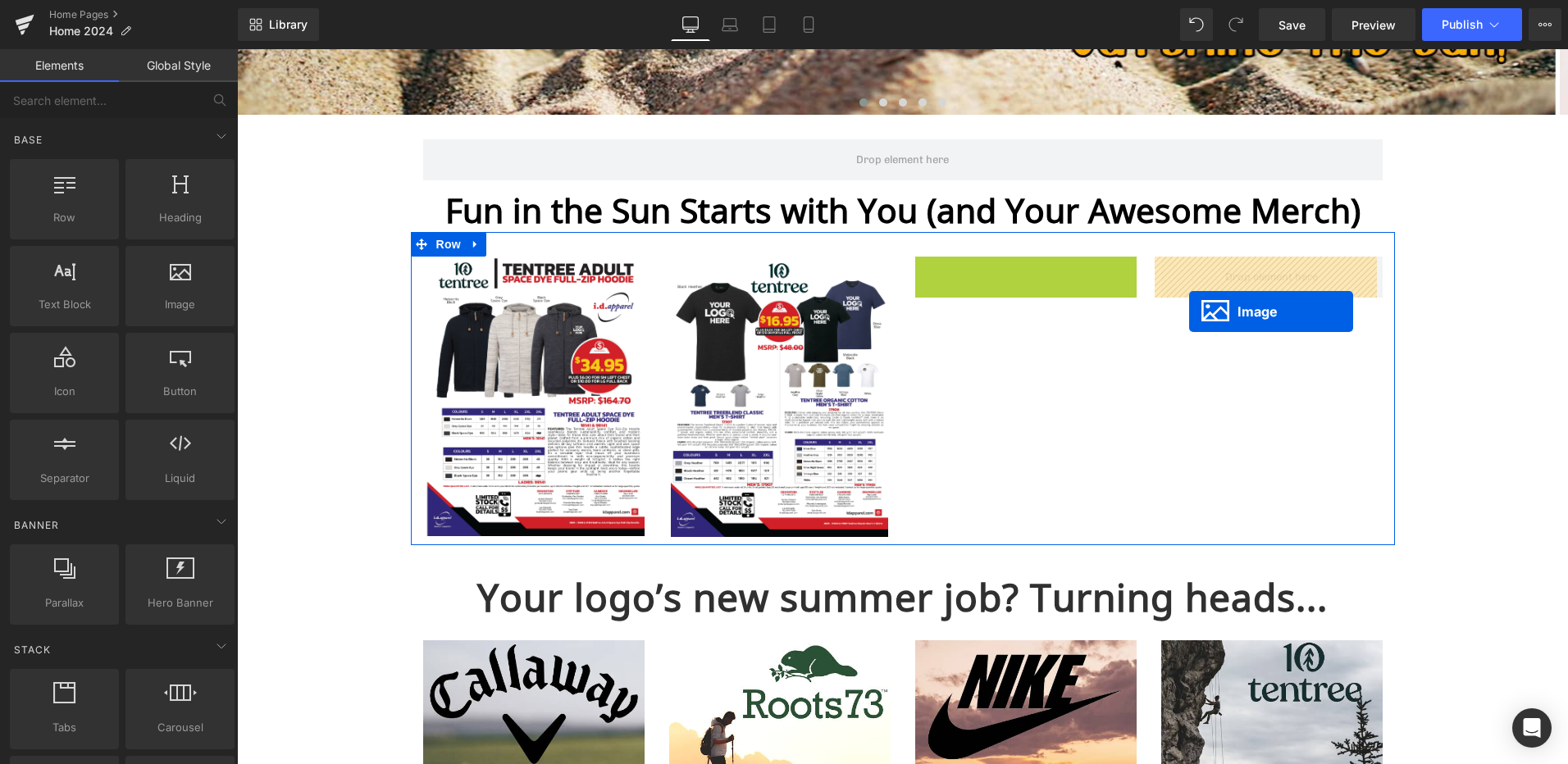
drag, startPoint x: 992, startPoint y: 393, endPoint x: 1189, endPoint y: 311, distance: 213.4
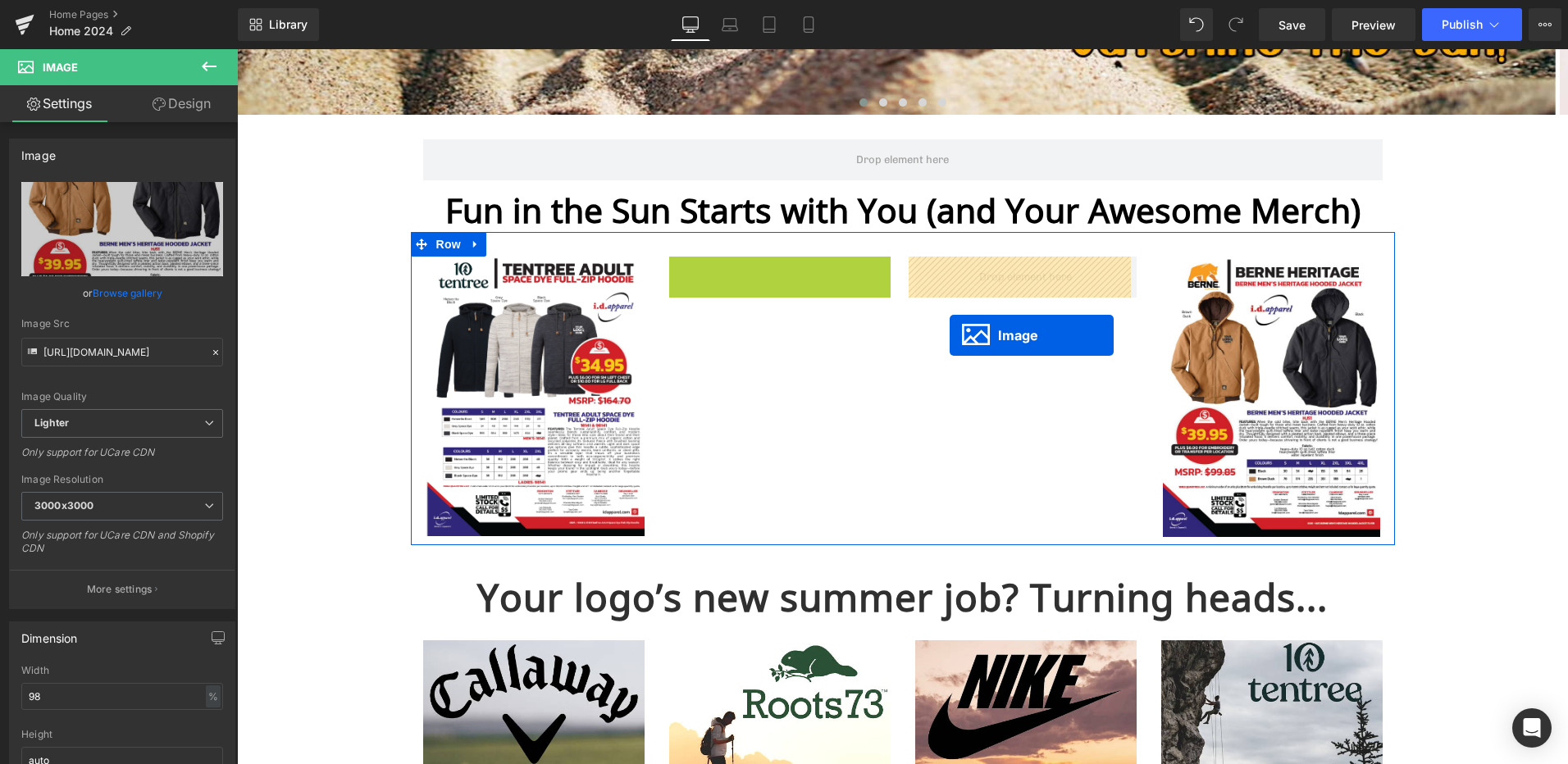
drag, startPoint x: 742, startPoint y: 392, endPoint x: 950, endPoint y: 326, distance: 218.2
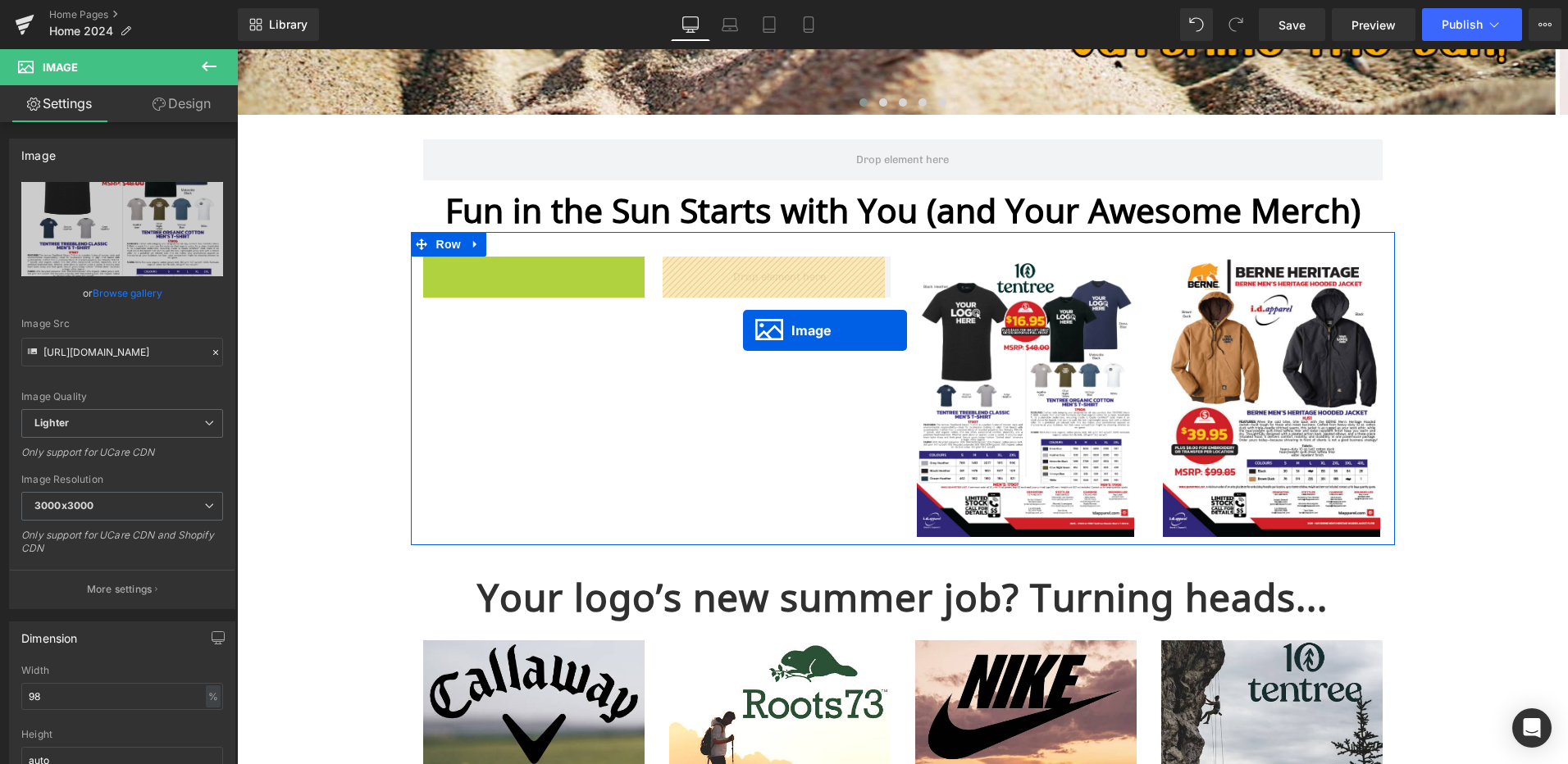
drag, startPoint x: 500, startPoint y: 399, endPoint x: 742, endPoint y: 330, distance: 251.6
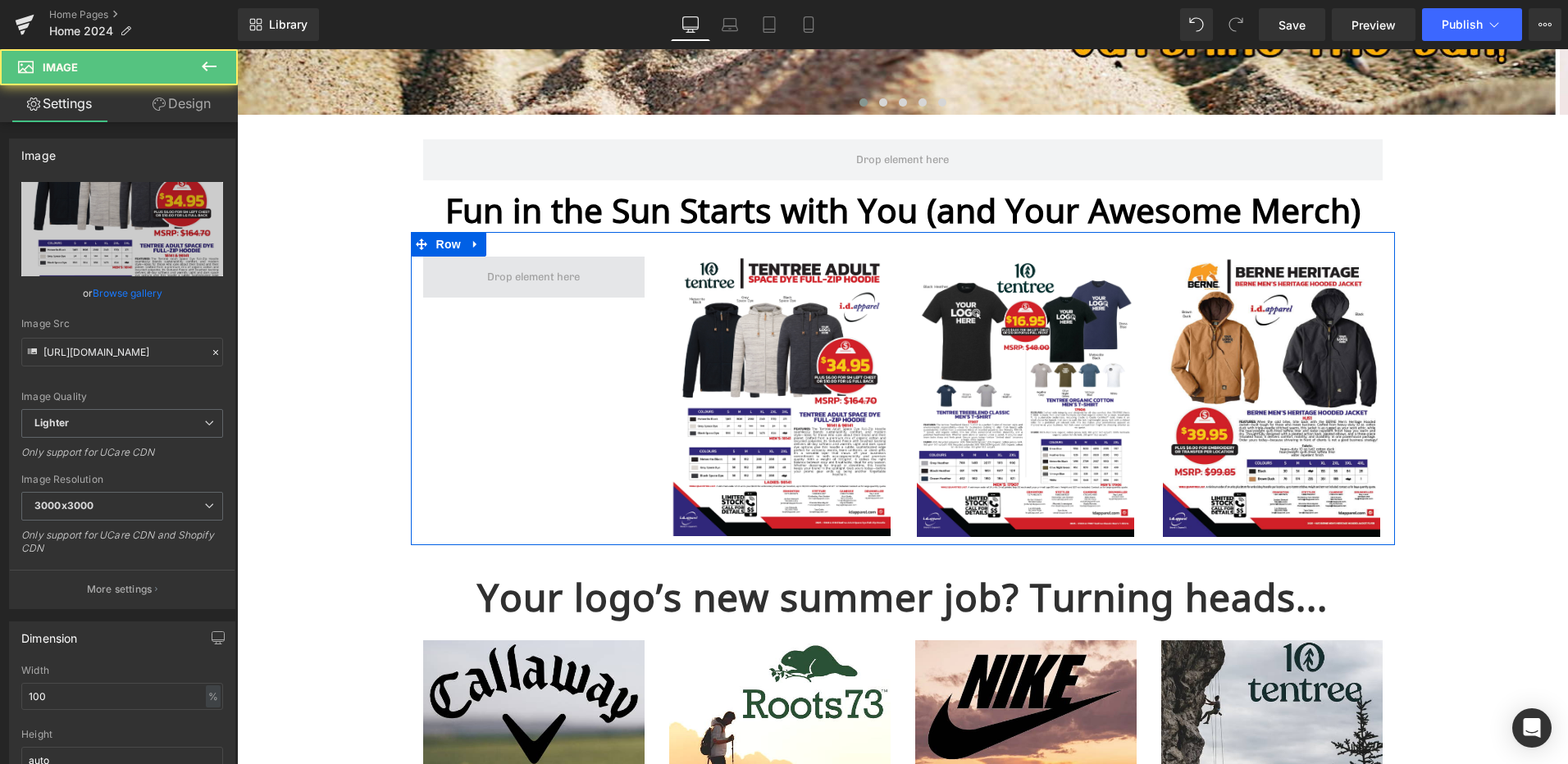
click at [515, 273] on span at bounding box center [533, 277] width 104 height 24
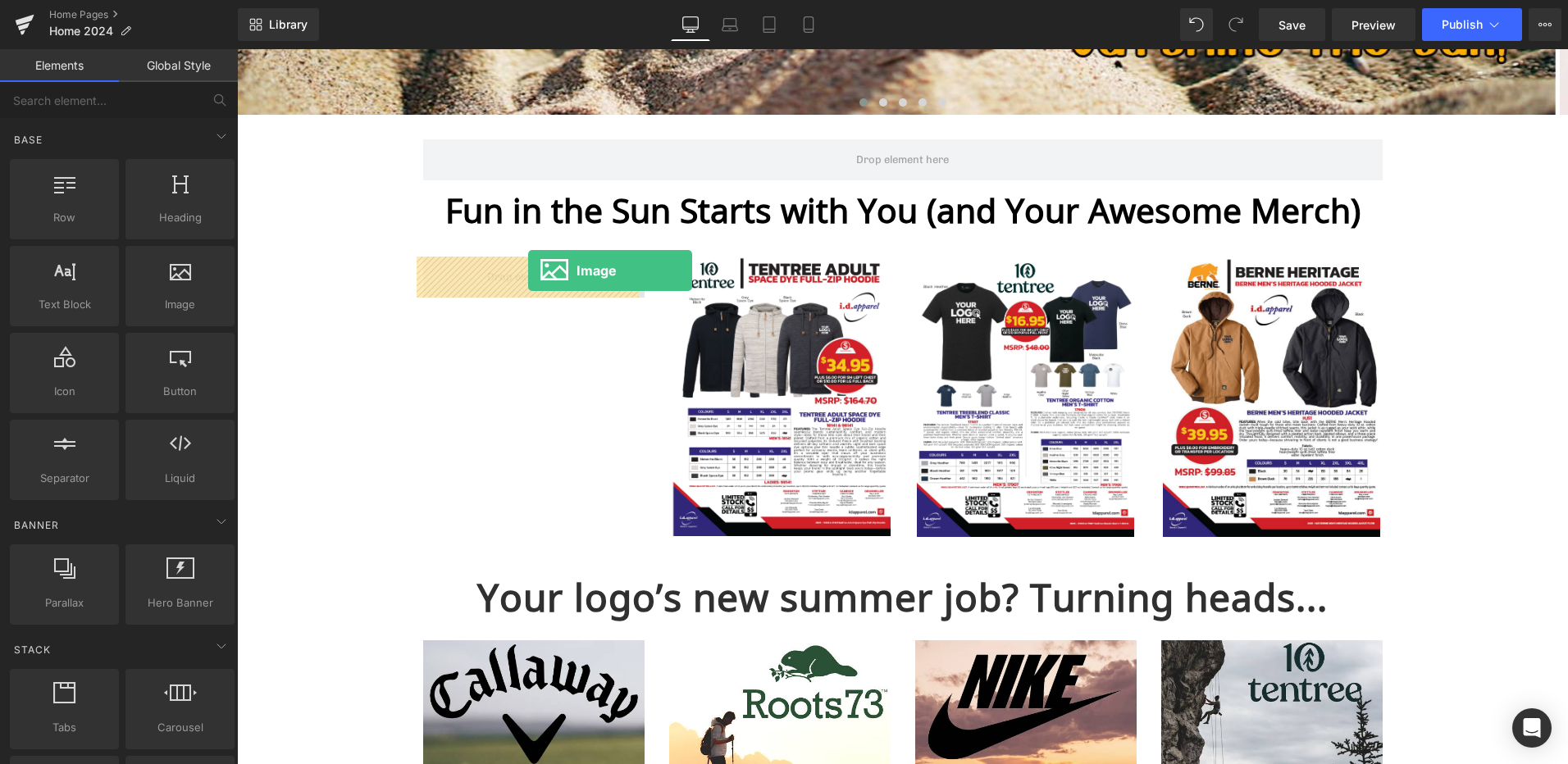
drag, startPoint x: 255, startPoint y: 301, endPoint x: 528, endPoint y: 269, distance: 274.9
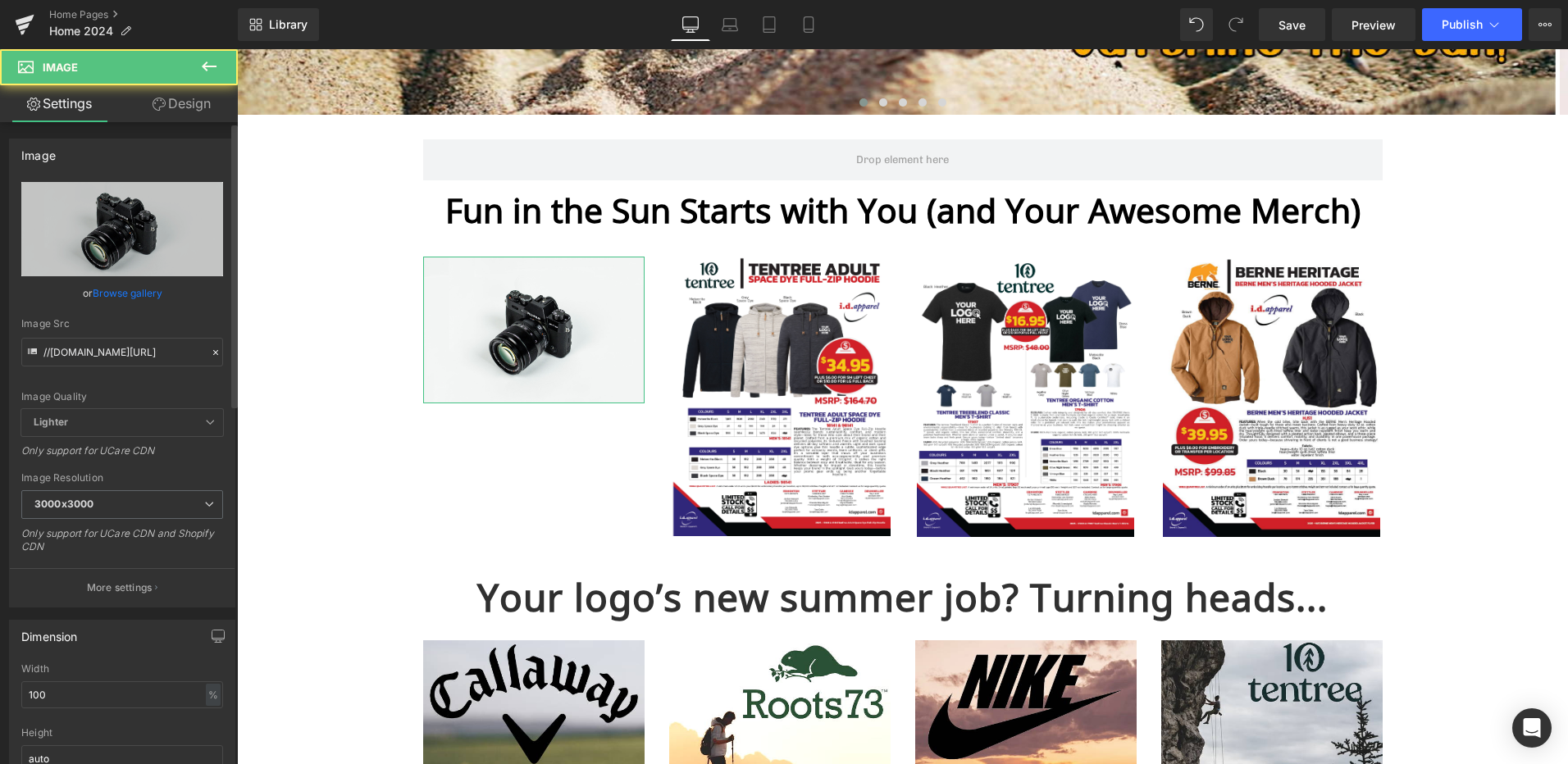
click at [111, 289] on link "Browse gallery" at bounding box center [128, 293] width 70 height 29
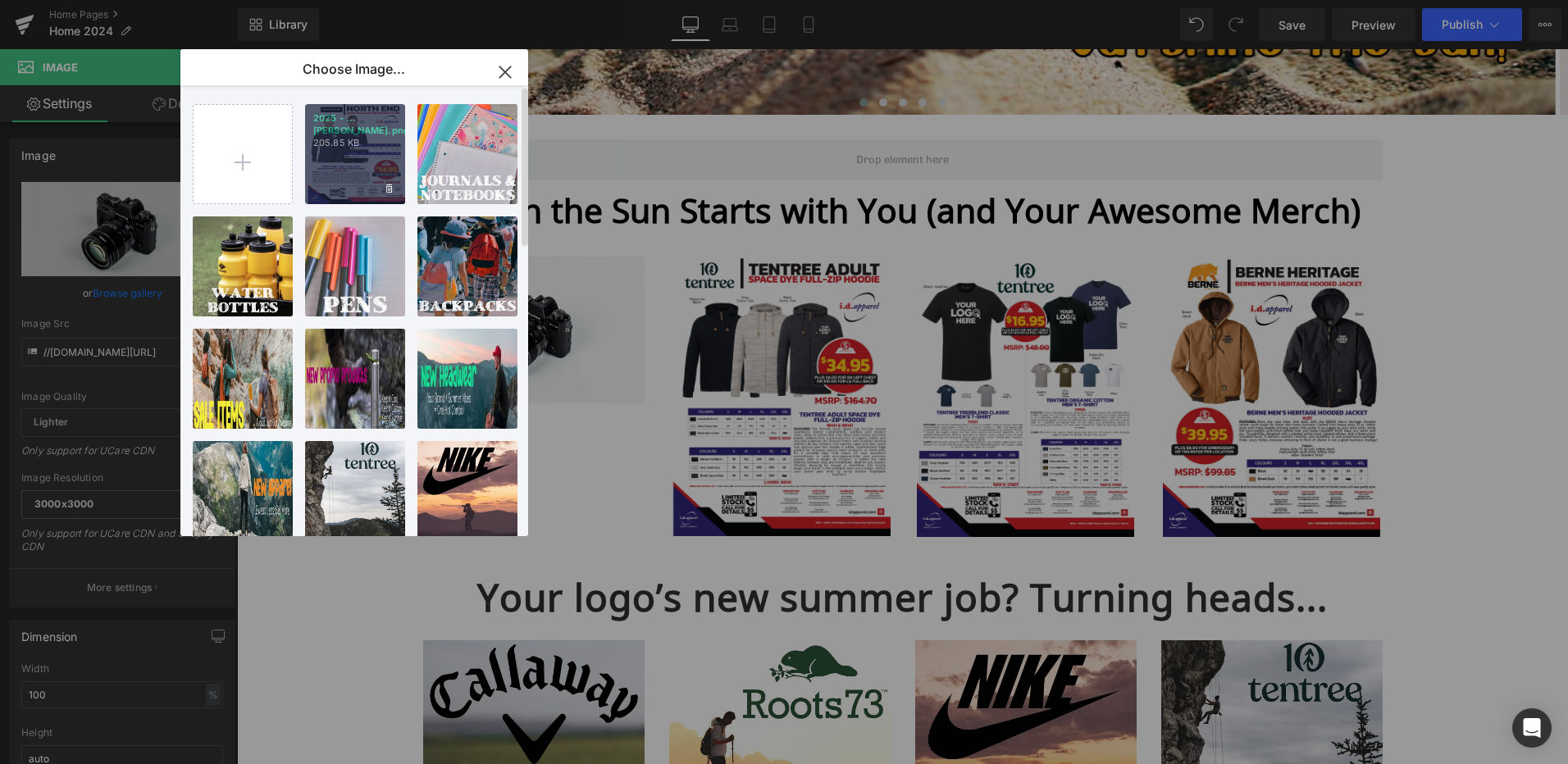
click at [359, 150] on div "2025 - ...[PERSON_NAME].png 205.85 KB" at bounding box center [355, 154] width 100 height 100
type input "[URL][DOMAIN_NAME]"
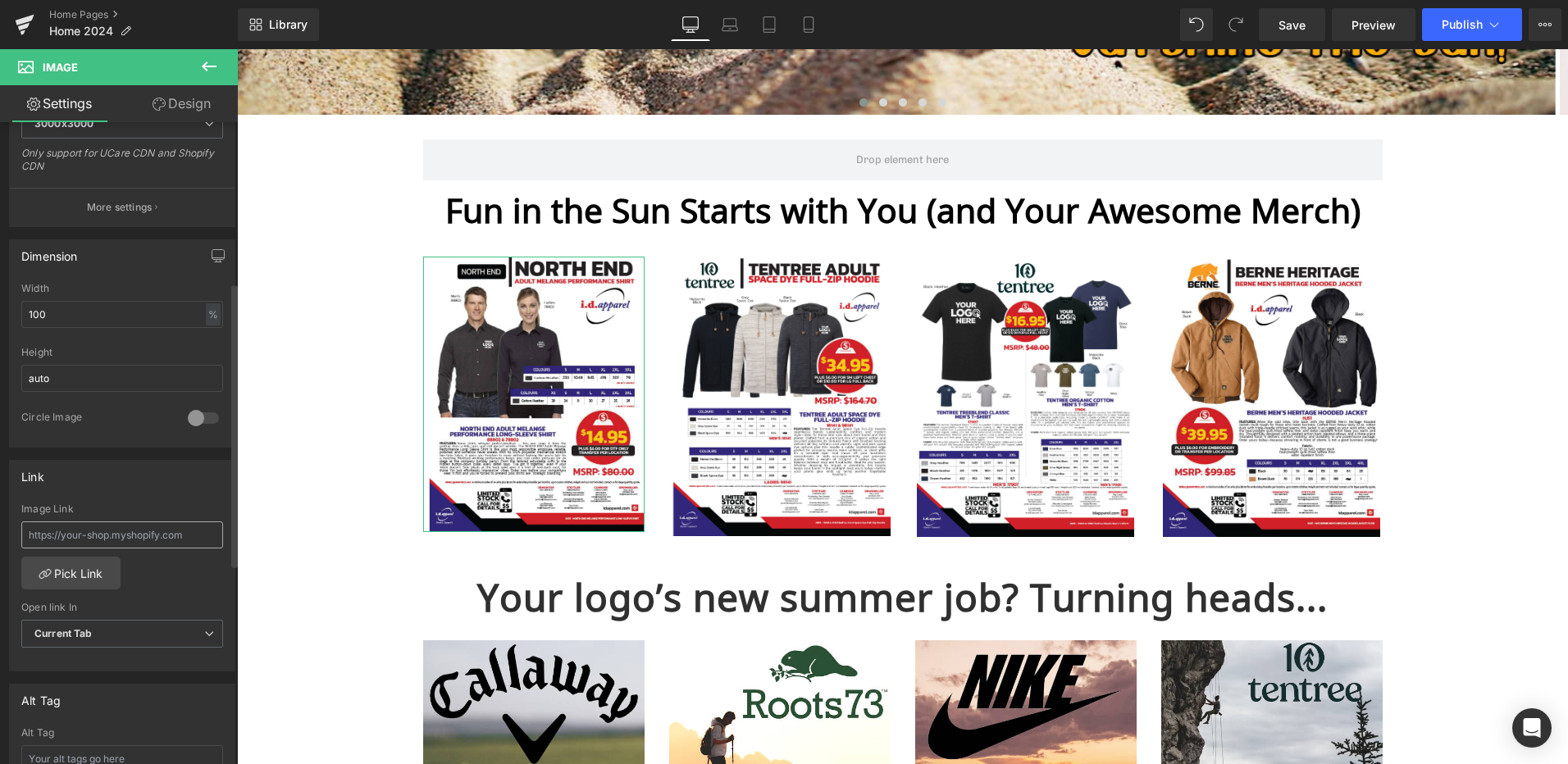
scroll to position [383, 0]
click at [133, 533] on input "text" at bounding box center [122, 533] width 202 height 27
paste input "[URL][DOMAIN_NAME]"
type input "[URL][DOMAIN_NAME]"
click at [107, 627] on span "Current Tab" at bounding box center [122, 633] width 202 height 29
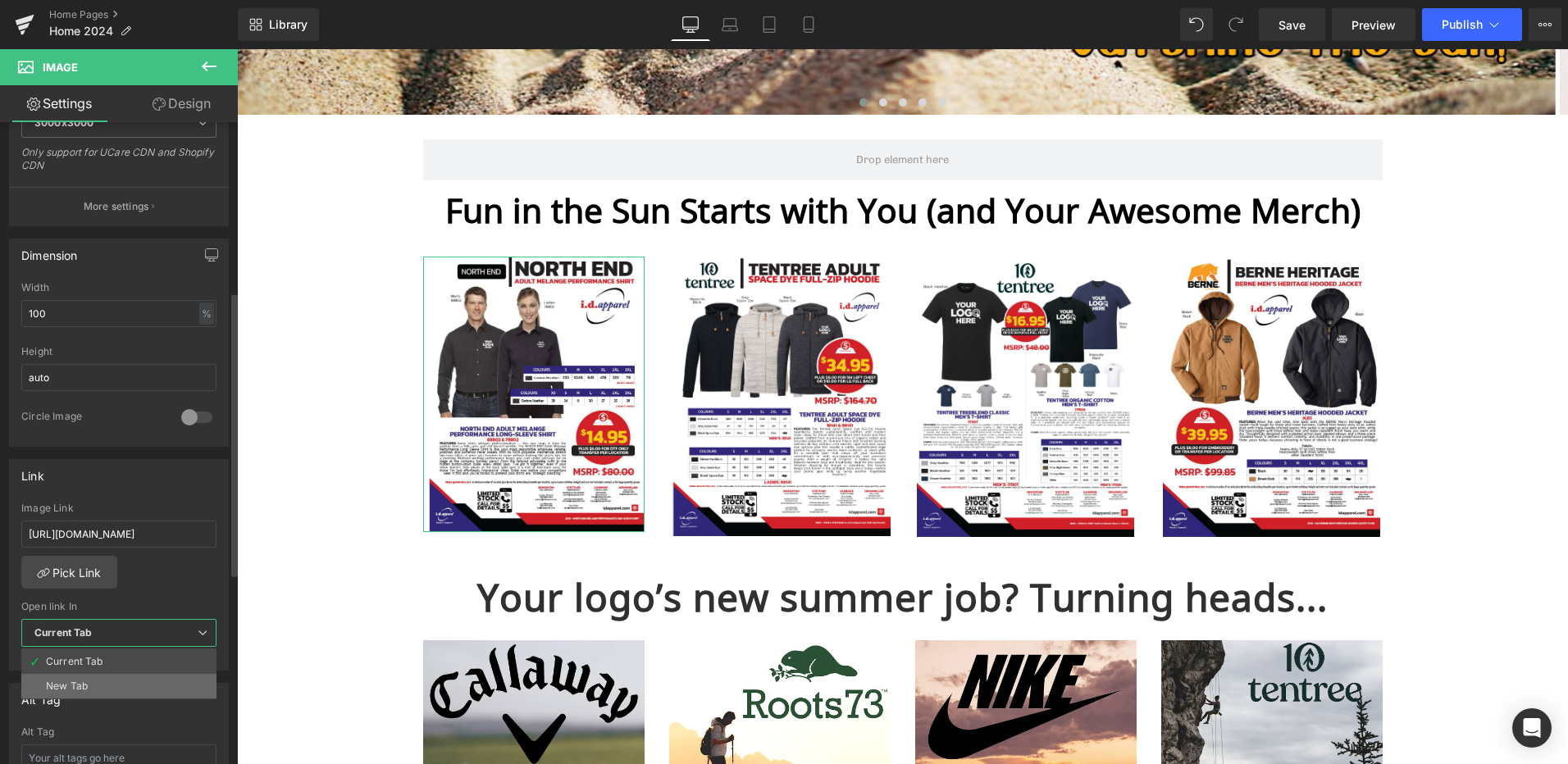
click at [99, 681] on li "New Tab" at bounding box center [118, 686] width 195 height 24
click at [1295, 25] on span "Save" at bounding box center [1292, 25] width 27 height 17
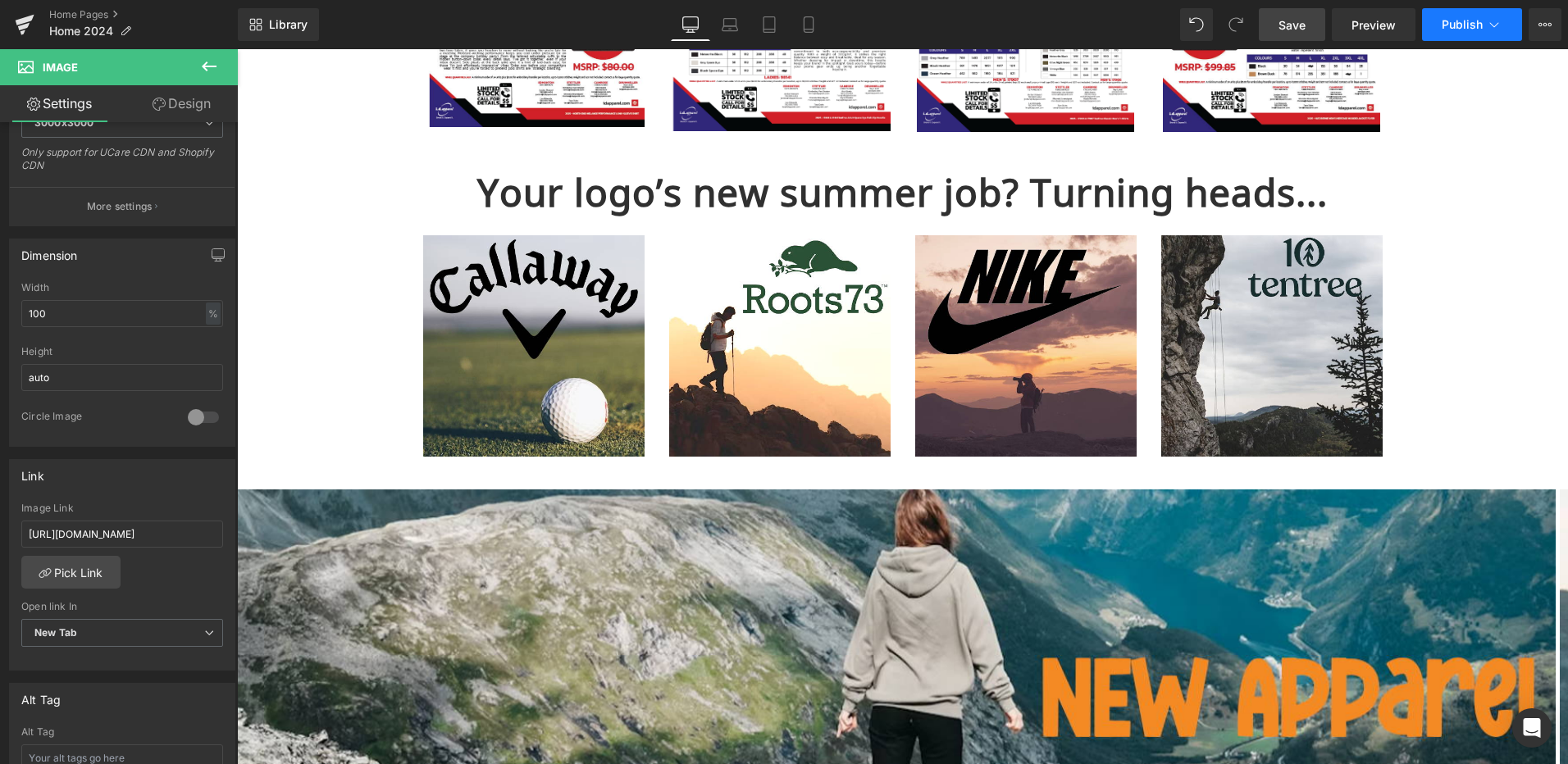
scroll to position [820, 0]
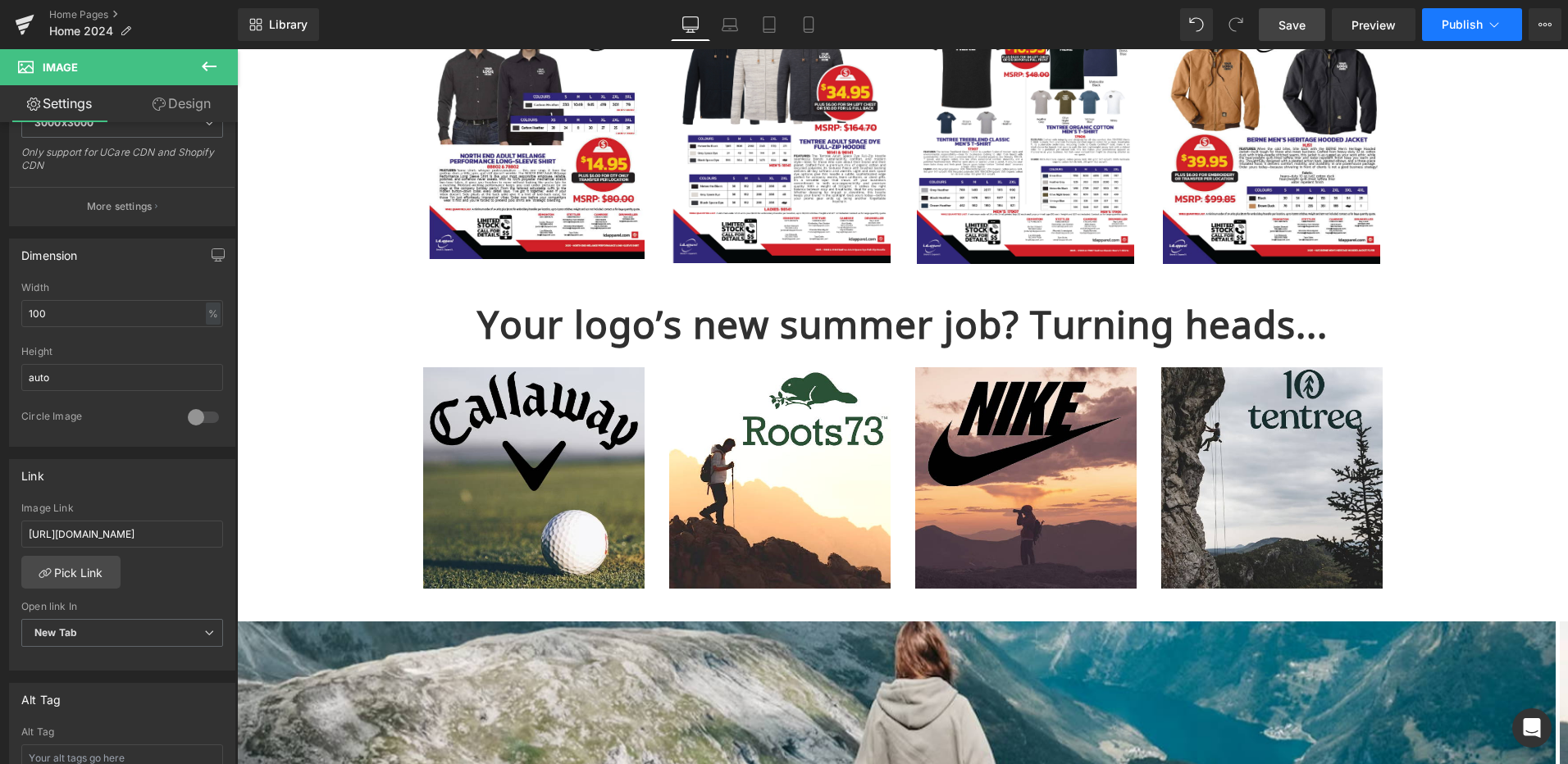
click at [1454, 28] on span "Publish" at bounding box center [1461, 24] width 41 height 13
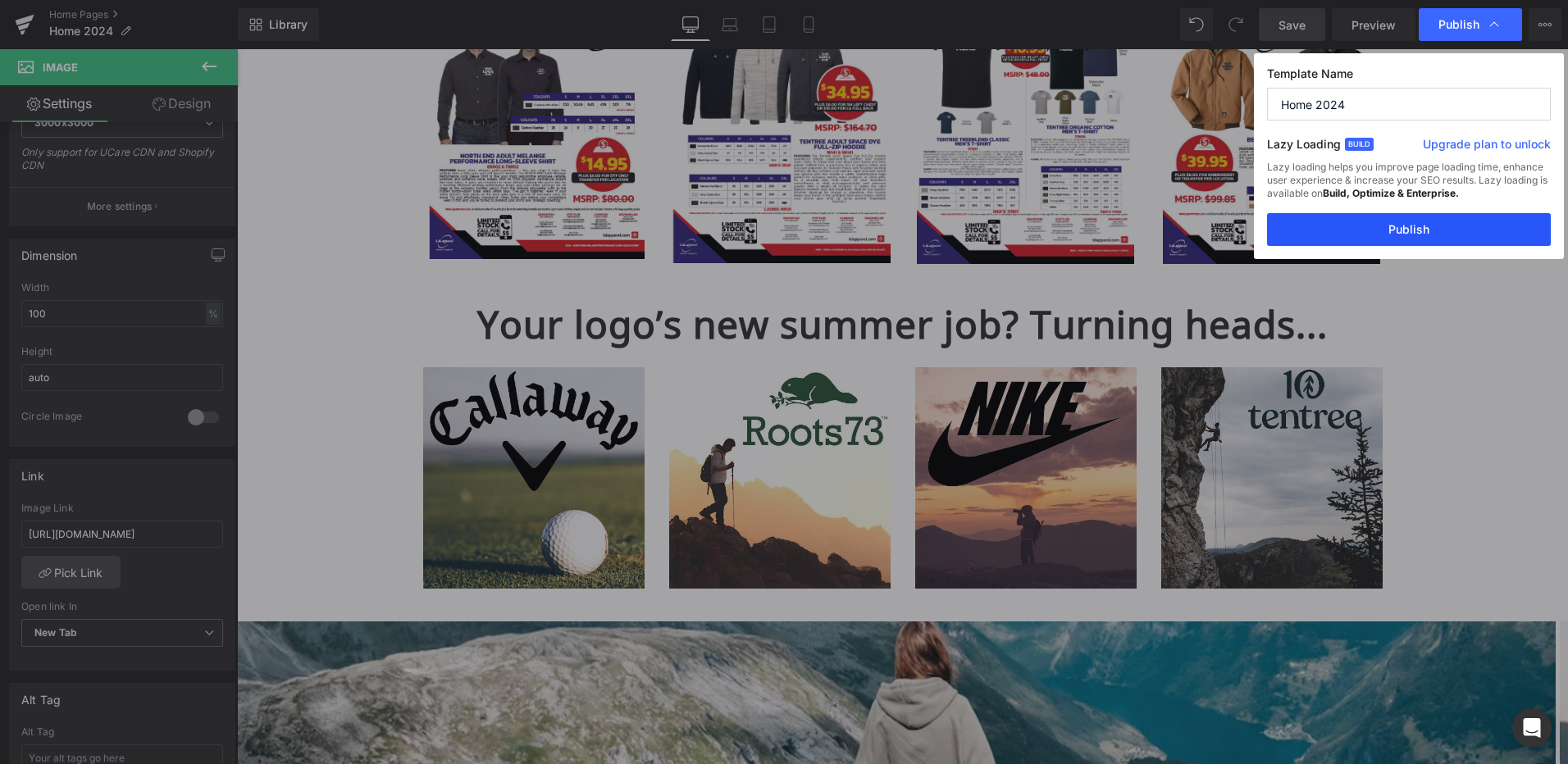
click at [1427, 226] on button "Publish" at bounding box center [1409, 230] width 283 height 33
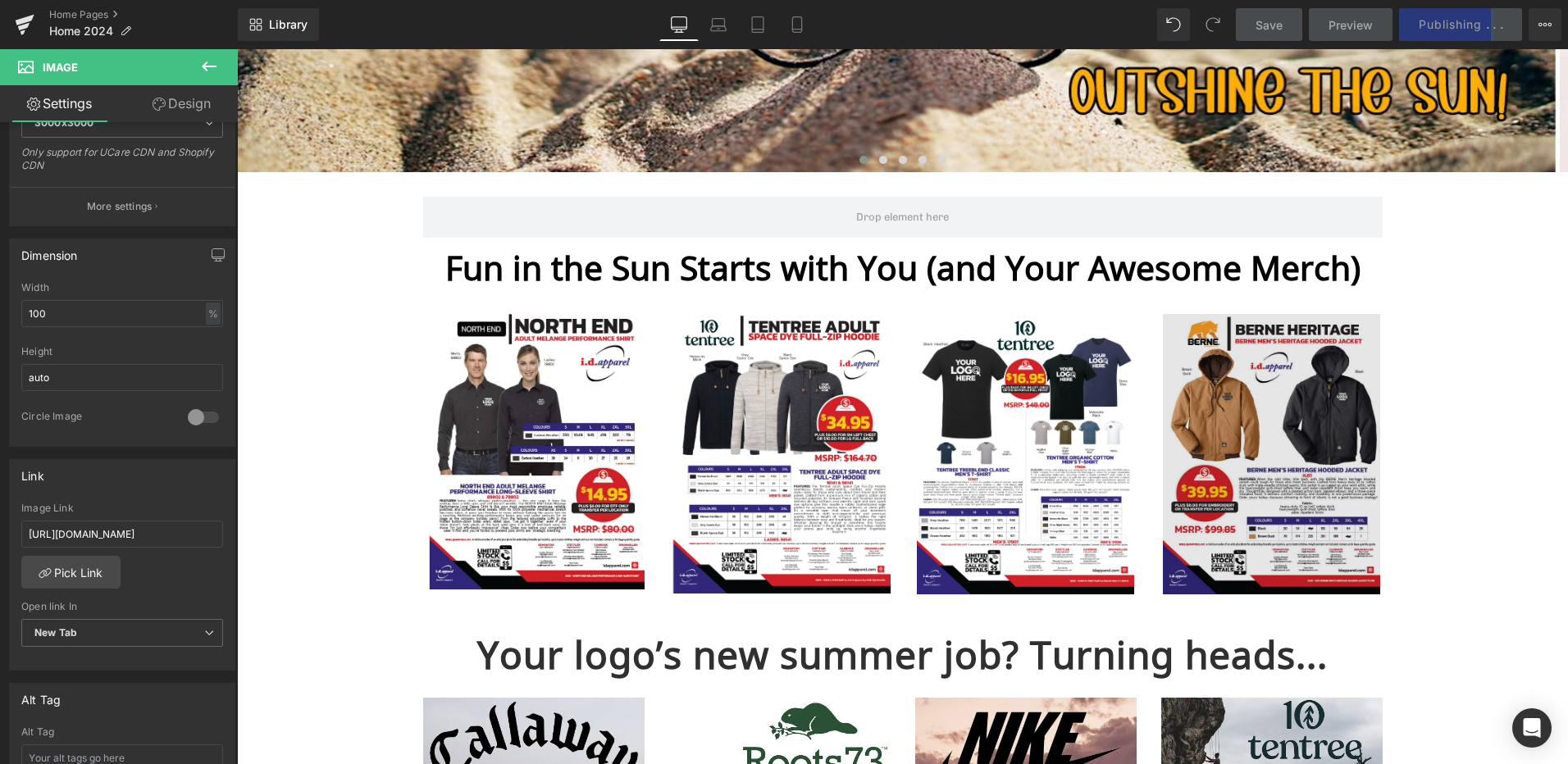
scroll to position [492, 0]
